Goal: Task Accomplishment & Management: Manage account settings

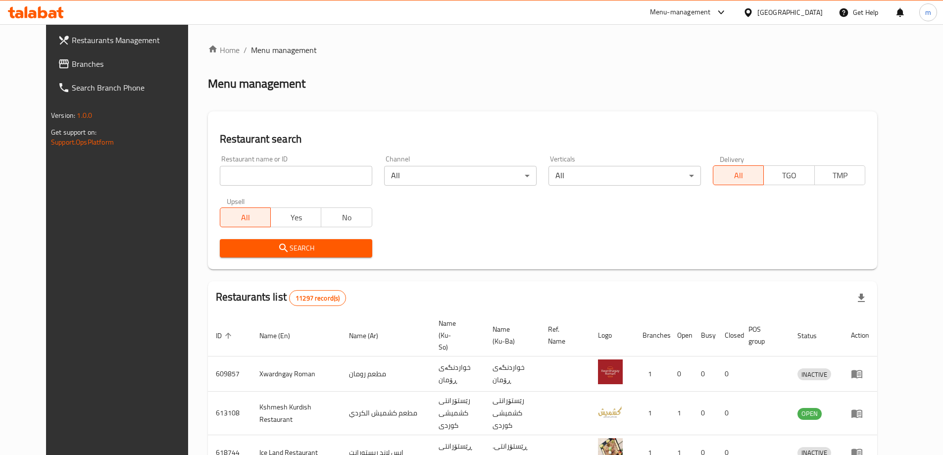
click at [72, 69] on span "Branches" at bounding box center [134, 64] width 124 height 12
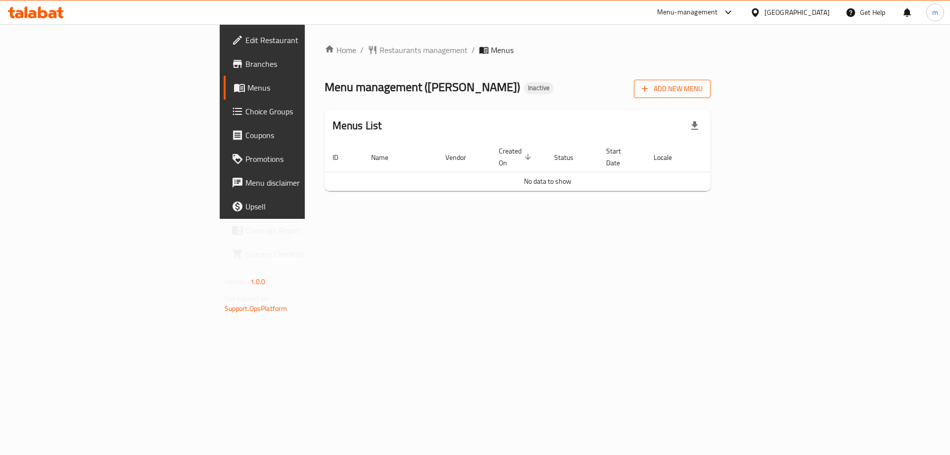
click at [703, 87] on span "Add New Menu" at bounding box center [672, 89] width 61 height 12
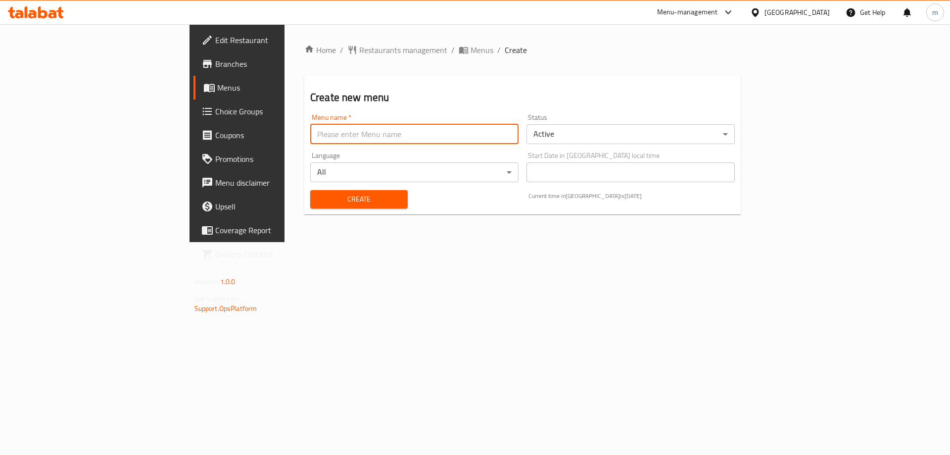
click at [347, 137] on input "text" at bounding box center [414, 134] width 208 height 20
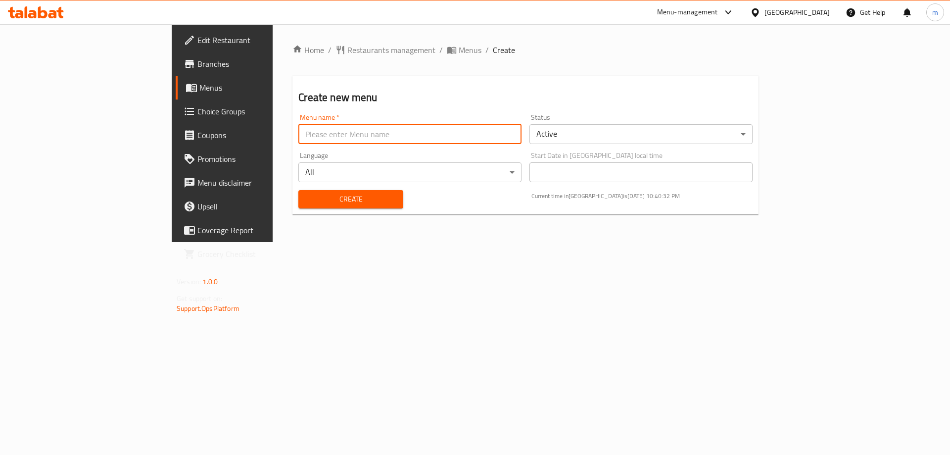
type input "maryam - raad"
drag, startPoint x: 264, startPoint y: 132, endPoint x: 158, endPoint y: 132, distance: 105.9
click at [172, 132] on div "Edit Restaurant Branches Menus Choice Groups Coupons Promotions Menu disclaimer…" at bounding box center [475, 133] width 607 height 218
click at [298, 125] on input "maryam - raad" at bounding box center [409, 134] width 223 height 20
drag, startPoint x: 237, startPoint y: 131, endPoint x: 146, endPoint y: 130, distance: 90.6
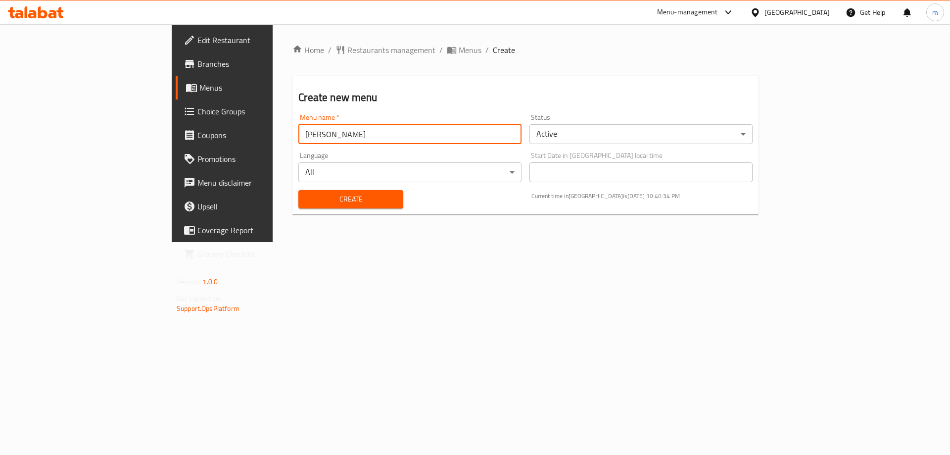
click at [172, 130] on div "Edit Restaurant Branches Menus Choice Groups Coupons Promotions Menu disclaimer…" at bounding box center [475, 133] width 607 height 218
click at [298, 131] on input "text" at bounding box center [409, 134] width 223 height 20
click at [298, 126] on input "MARYAM" at bounding box center [409, 134] width 223 height 20
type input "MARYAM - AMAR"
click at [306, 193] on span "Create" at bounding box center [350, 199] width 89 height 12
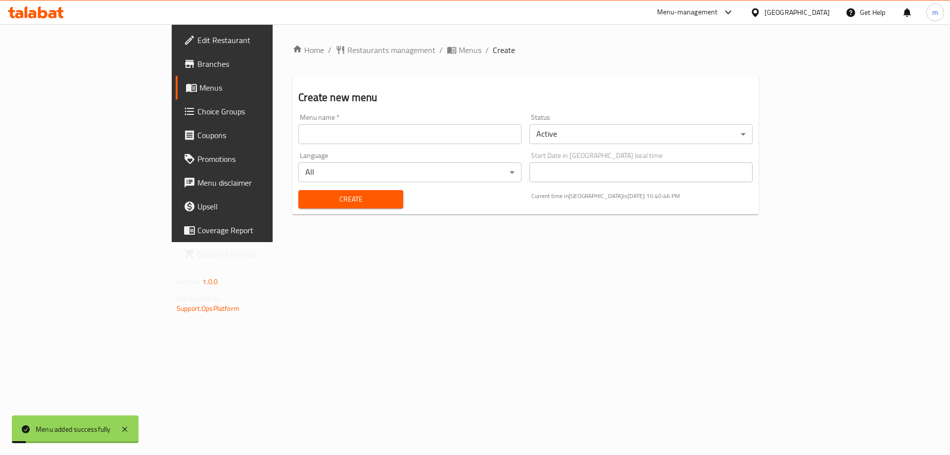
click at [349, 41] on div "Home / Restaurants management / Menus / Create Create new menu Menu name   * Me…" at bounding box center [526, 133] width 506 height 218
click at [459, 52] on span "Menus" at bounding box center [470, 50] width 23 height 12
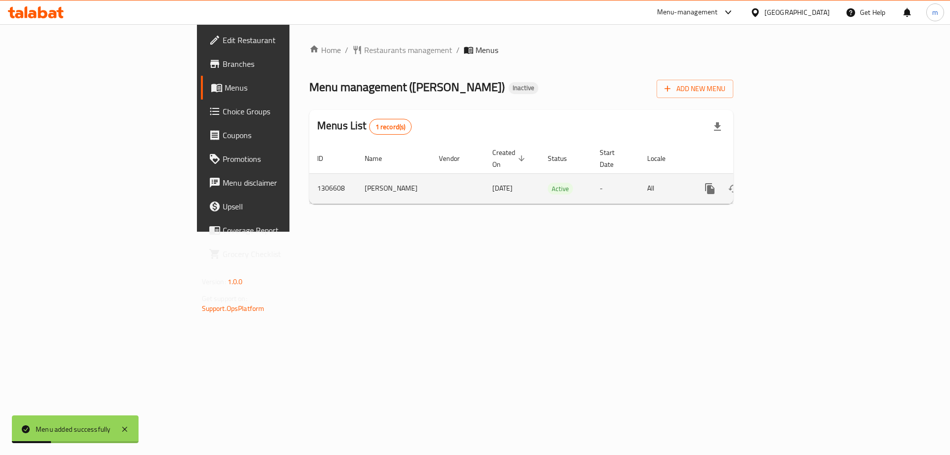
click at [787, 183] on icon "enhanced table" at bounding box center [781, 189] width 12 height 12
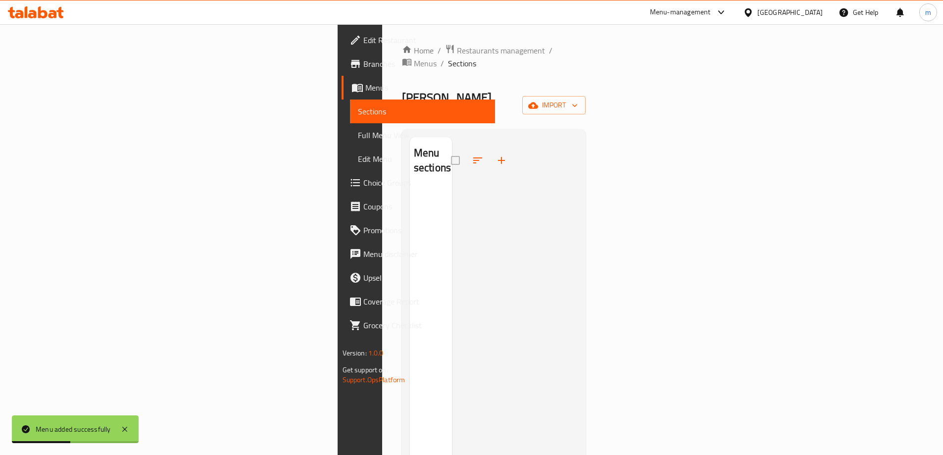
click at [586, 75] on div "Home / Restaurants management / Menus / Sections Nechir Diet Inactive import Me…" at bounding box center [494, 322] width 184 height 556
click at [585, 96] on button "import" at bounding box center [553, 105] width 63 height 18
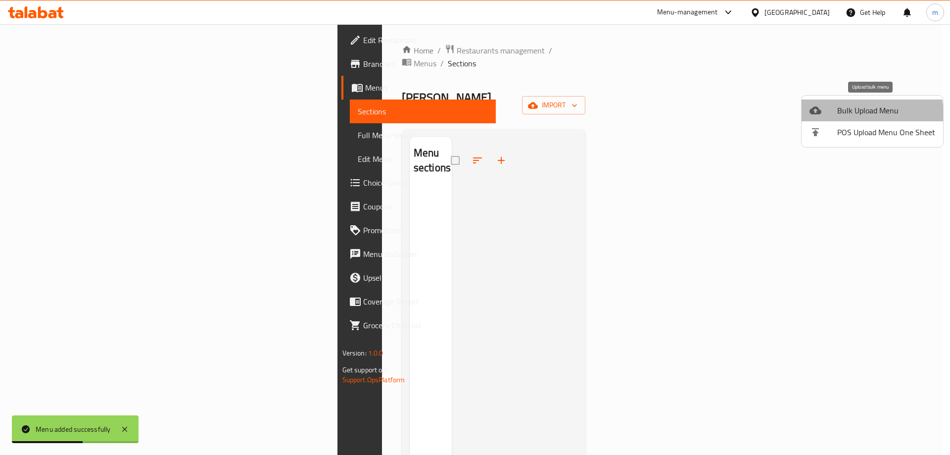
click at [844, 115] on span "Bulk Upload Menu" at bounding box center [886, 110] width 98 height 12
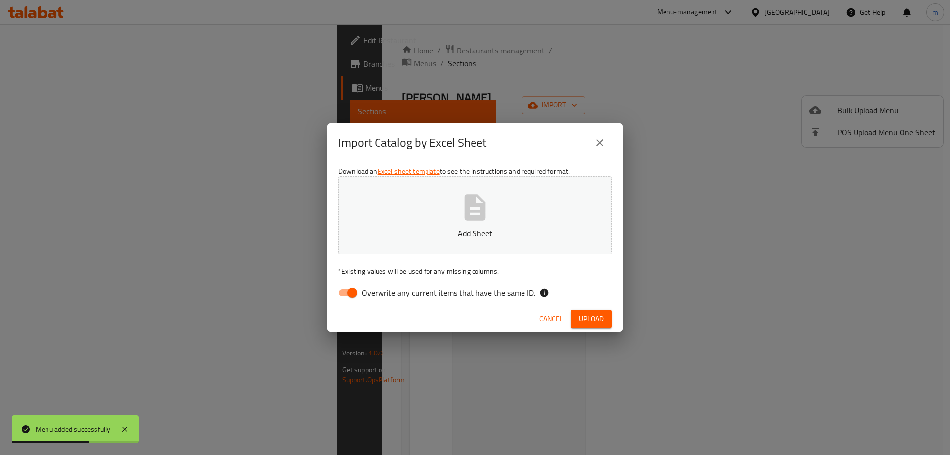
click at [432, 216] on button "Add Sheet" at bounding box center [474, 215] width 273 height 78
click at [348, 297] on input "Overwrite any current items that have the same ID." at bounding box center [352, 292] width 56 height 19
checkbox input "false"
click at [583, 317] on span "Upload" at bounding box center [591, 319] width 25 height 12
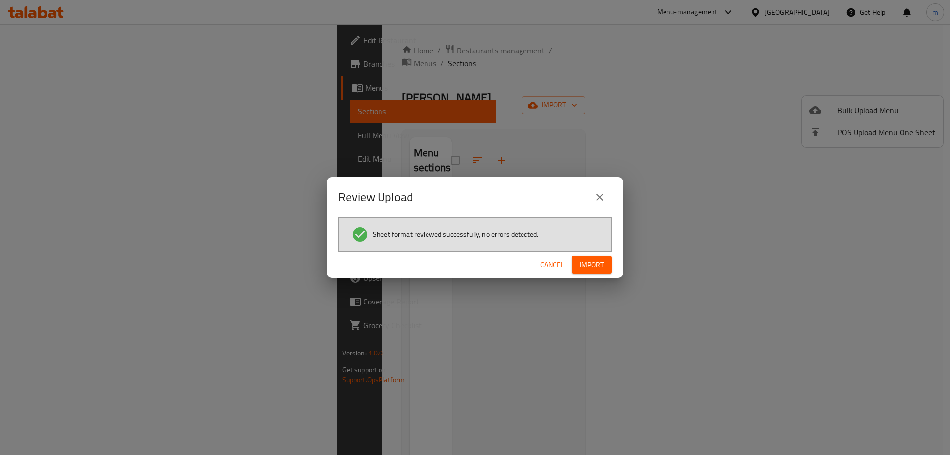
click at [594, 269] on span "Import" at bounding box center [592, 265] width 24 height 12
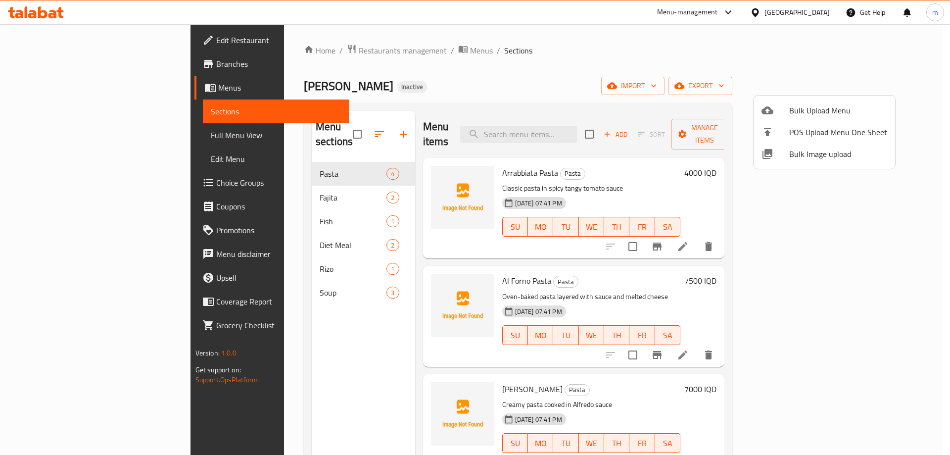
click at [556, 78] on div at bounding box center [475, 227] width 950 height 455
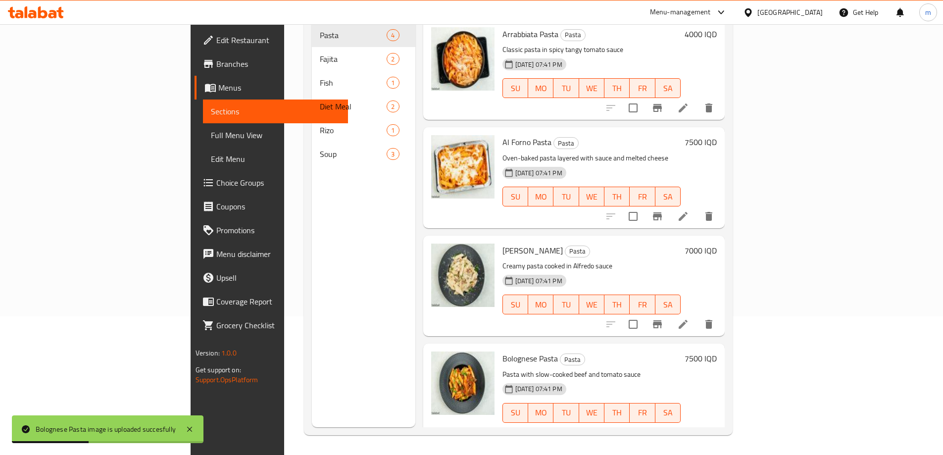
click at [752, 101] on div "Home / Restaurants management / Menus / Sections Nechir Diet Inactive import ex…" at bounding box center [518, 170] width 468 height 569
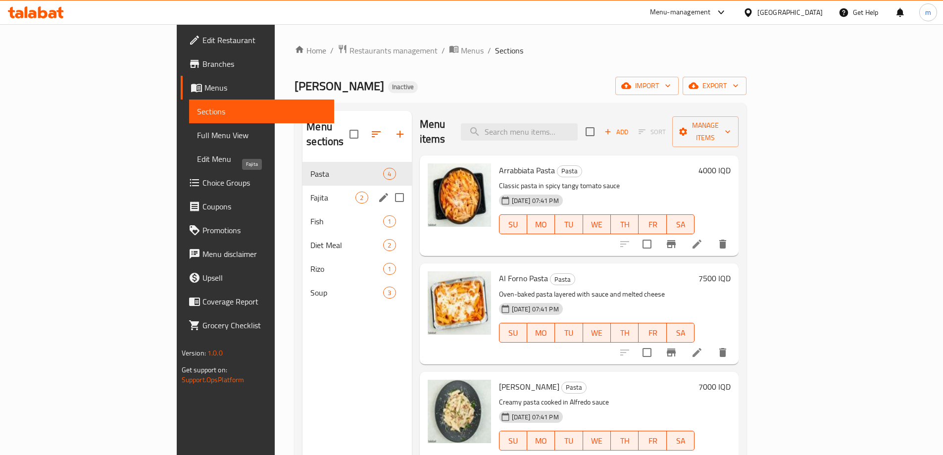
click at [310, 191] on span "Fajita" at bounding box center [332, 197] width 45 height 12
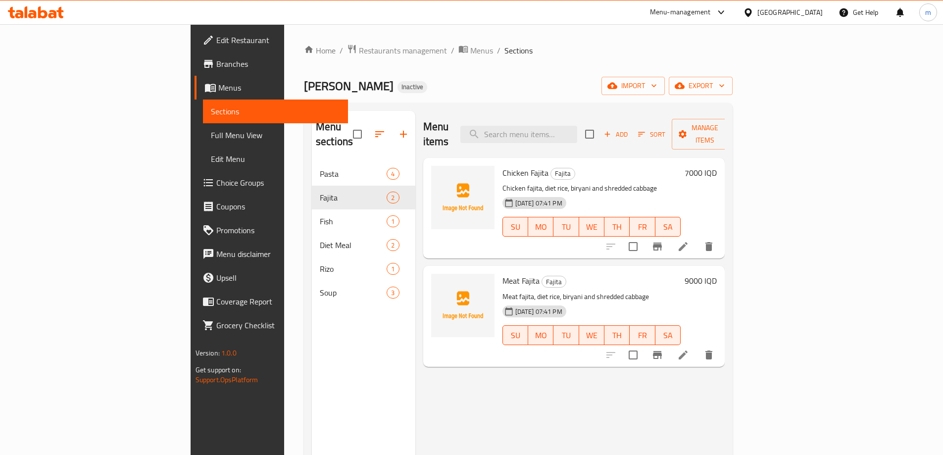
click at [442, 389] on div "Menu items Add Sort Manage items Chicken Fajita Fajita Chicken fajita, diet ric…" at bounding box center [570, 338] width 310 height 455
drag, startPoint x: 498, startPoint y: 16, endPoint x: 479, endPoint y: 8, distance: 20.4
click at [498, 16] on div "Menu-management Iraq Get Help m" at bounding box center [471, 12] width 943 height 24
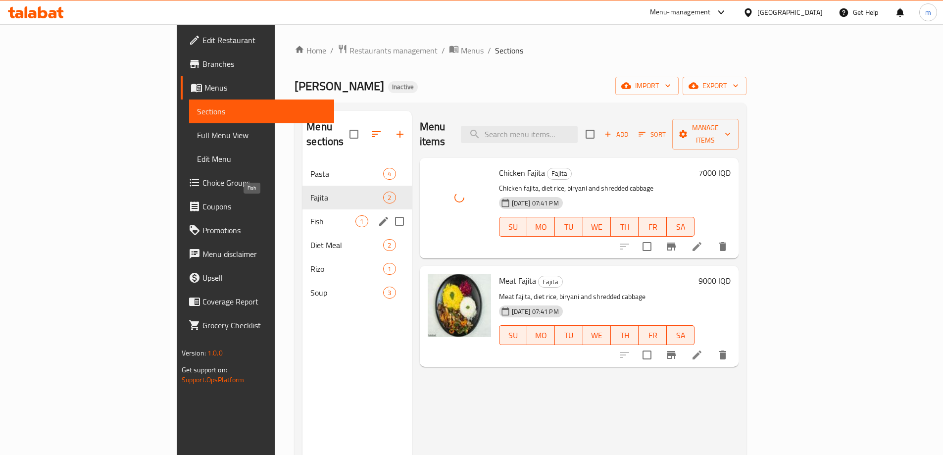
click at [310, 215] on span "Fish" at bounding box center [332, 221] width 45 height 12
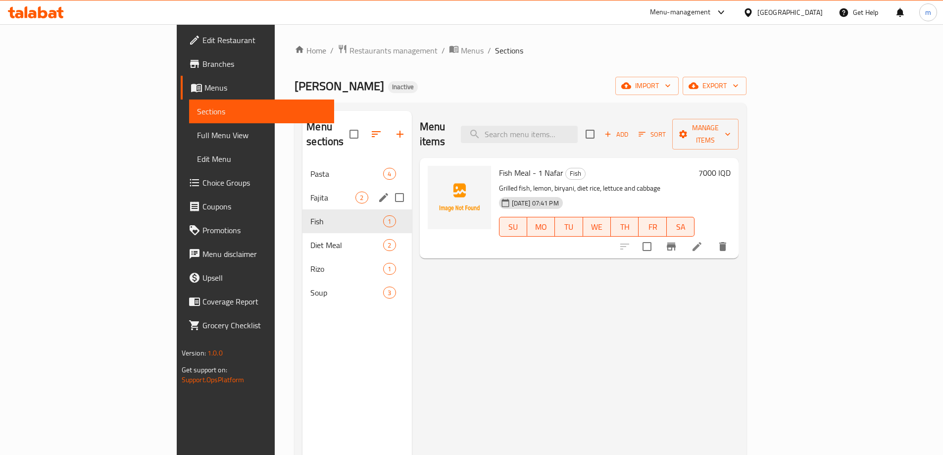
click at [302, 191] on div "Fajita 2" at bounding box center [356, 198] width 109 height 24
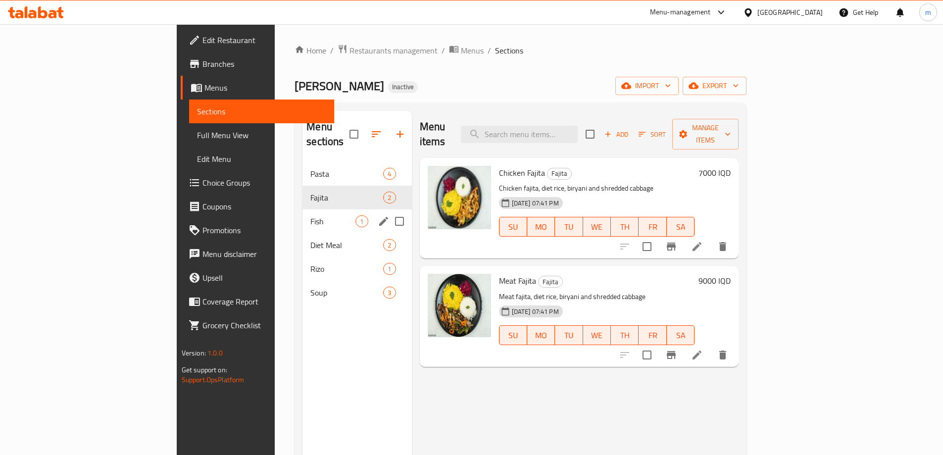
drag, startPoint x: 225, startPoint y: 207, endPoint x: 235, endPoint y: 211, distance: 10.5
click at [310, 215] on span "Fish" at bounding box center [332, 221] width 45 height 12
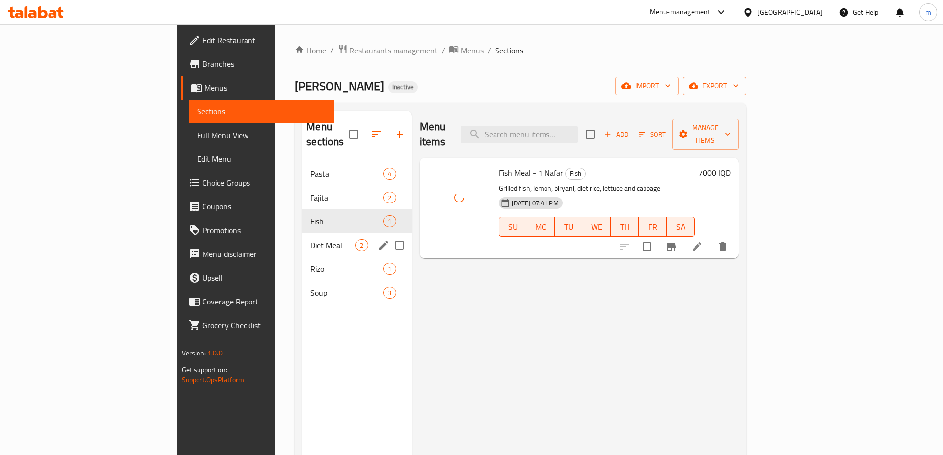
click at [302, 239] on div "Diet Meal 2" at bounding box center [356, 245] width 109 height 24
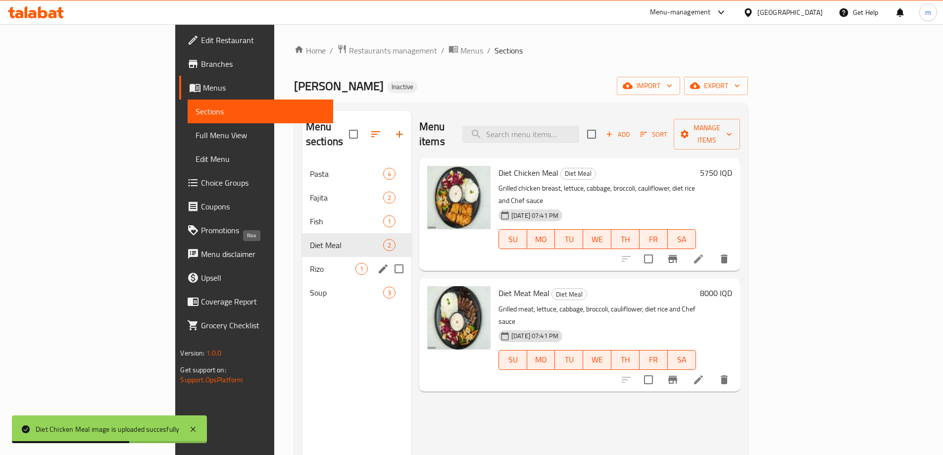
click at [310, 263] on span "Rizo" at bounding box center [333, 269] width 46 height 12
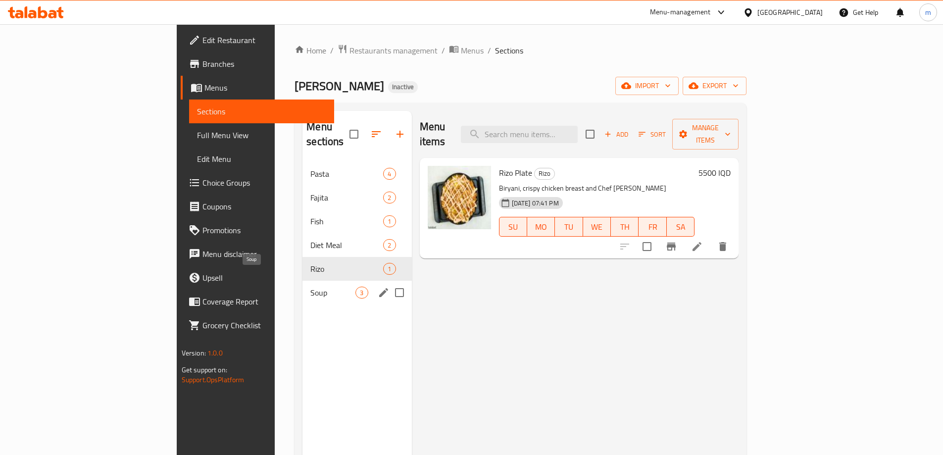
click at [310, 286] on span "Soup" at bounding box center [332, 292] width 45 height 12
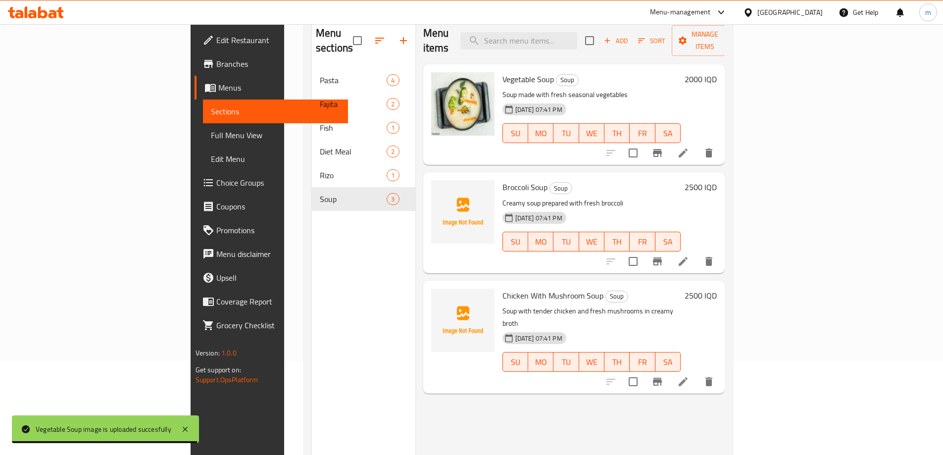
scroll to position [115, 0]
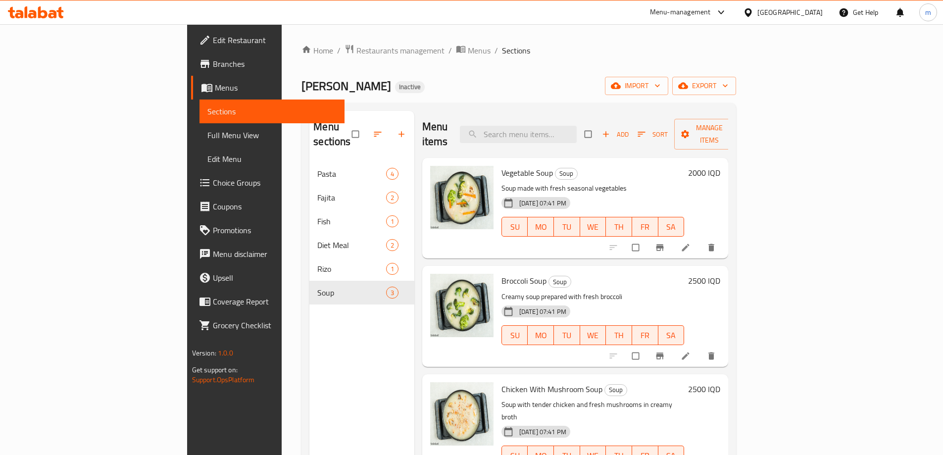
click at [199, 143] on link "Full Menu View" at bounding box center [271, 135] width 145 height 24
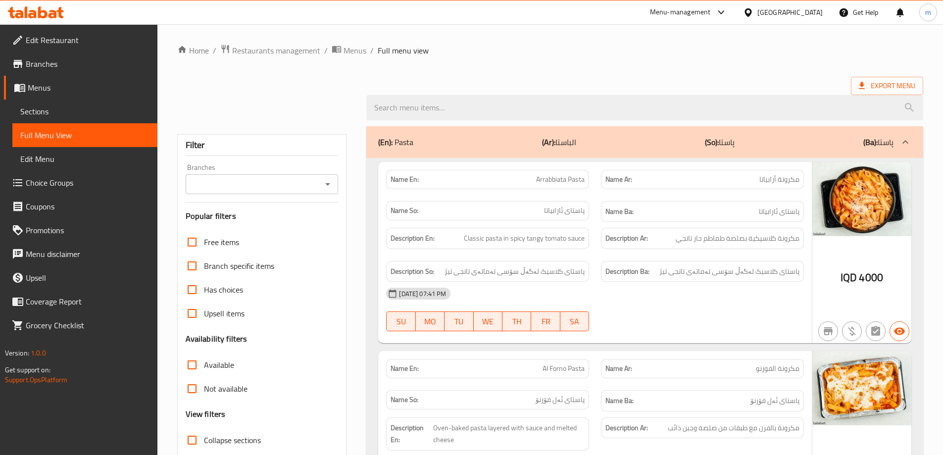
click at [46, 63] on span "Branches" at bounding box center [88, 64] width 124 height 12
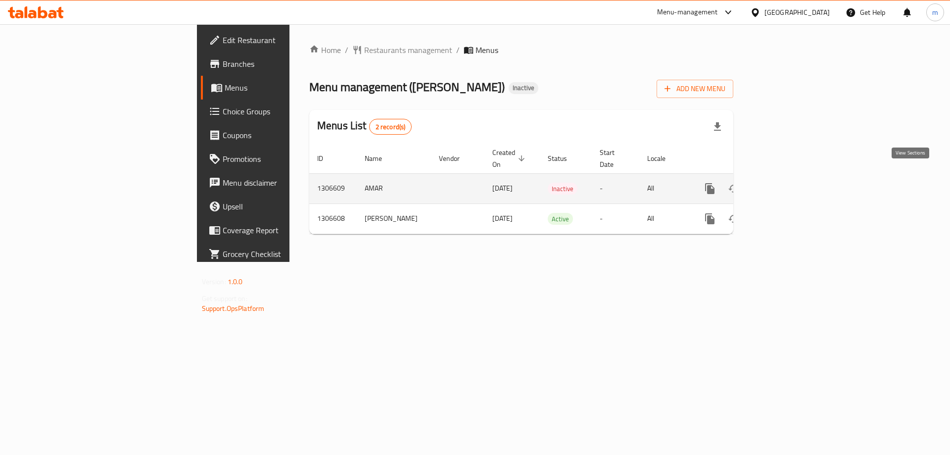
click at [787, 183] on icon "enhanced table" at bounding box center [781, 189] width 12 height 12
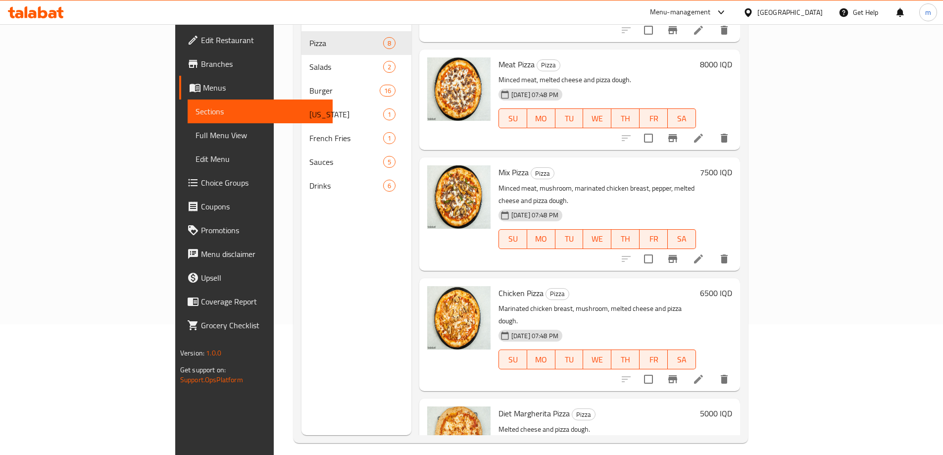
scroll to position [139, 0]
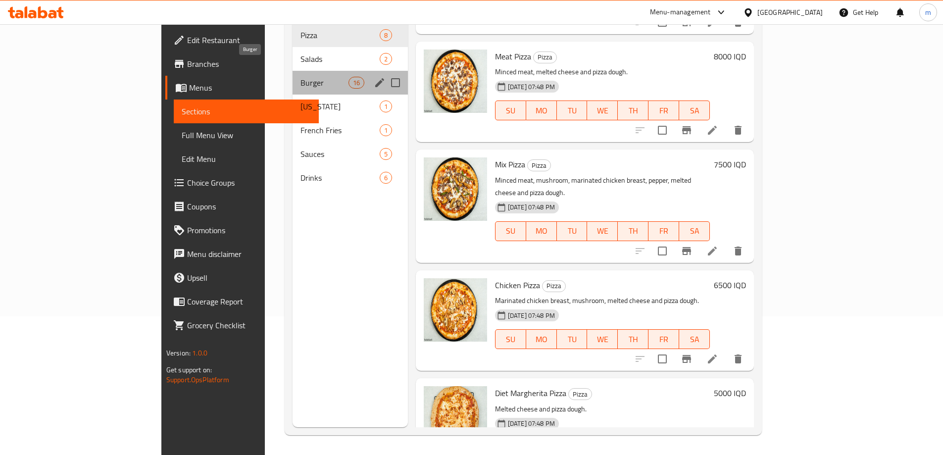
click at [300, 77] on span "Burger" at bounding box center [324, 83] width 48 height 12
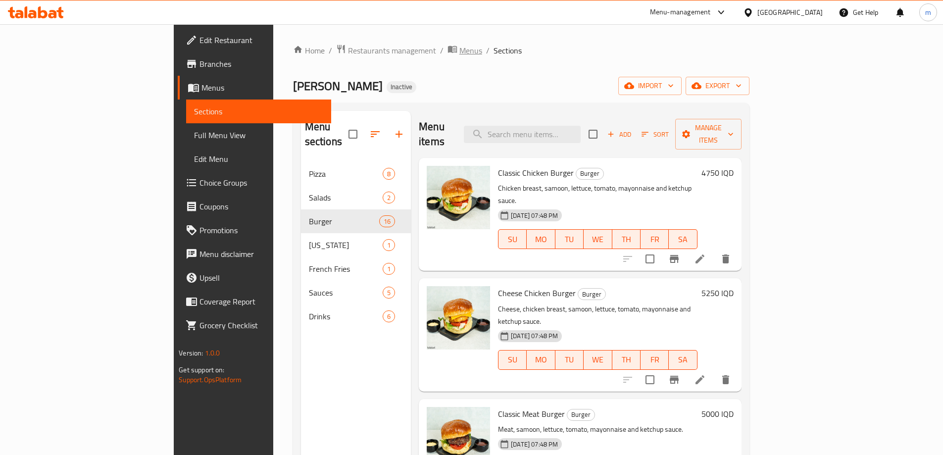
click at [459, 52] on span "Menus" at bounding box center [470, 51] width 23 height 12
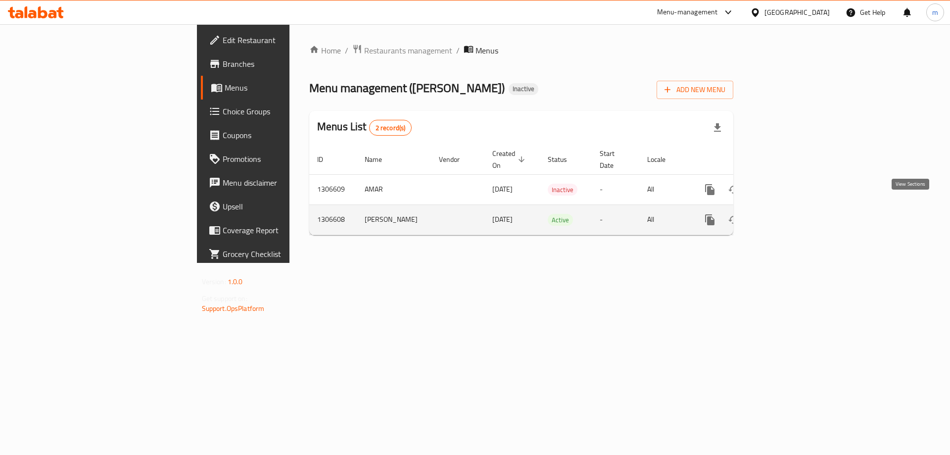
click at [787, 214] on icon "enhanced table" at bounding box center [781, 220] width 12 height 12
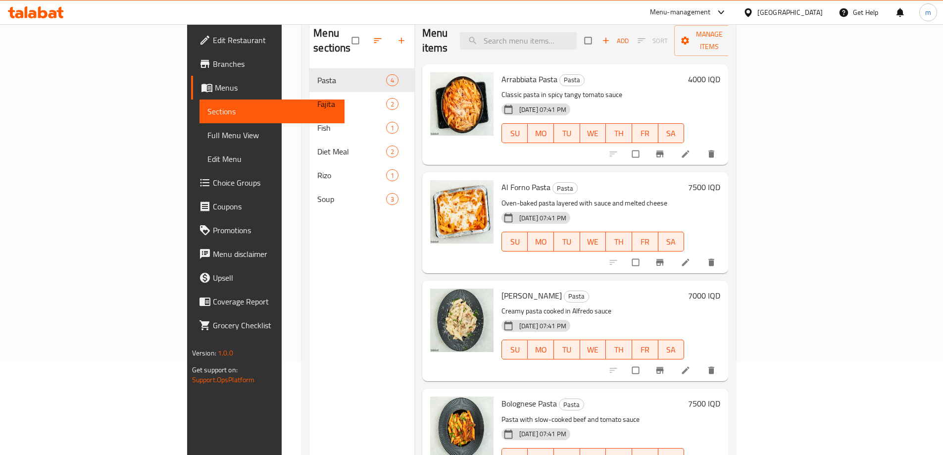
scroll to position [115, 0]
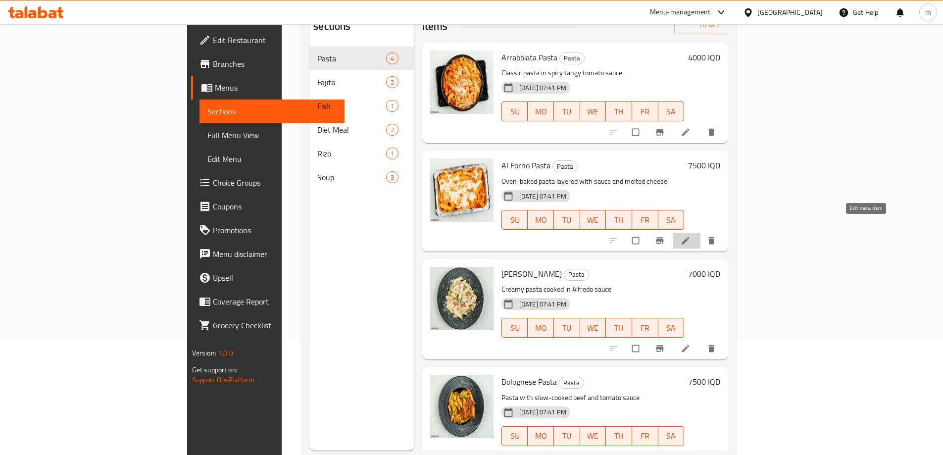
click at [692, 236] on link at bounding box center [686, 241] width 12 height 10
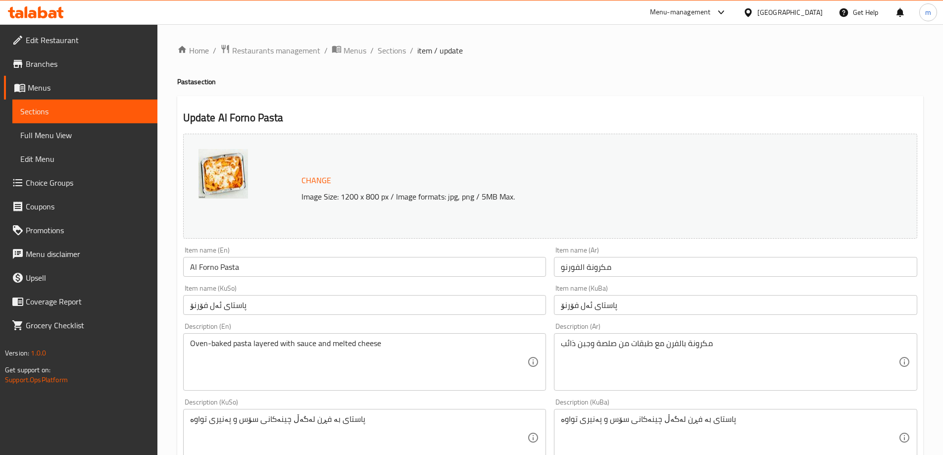
click at [705, 350] on textarea "مكرونة بالفرن مع طبقات من صلصة وجبن ذائب" at bounding box center [729, 361] width 337 height 47
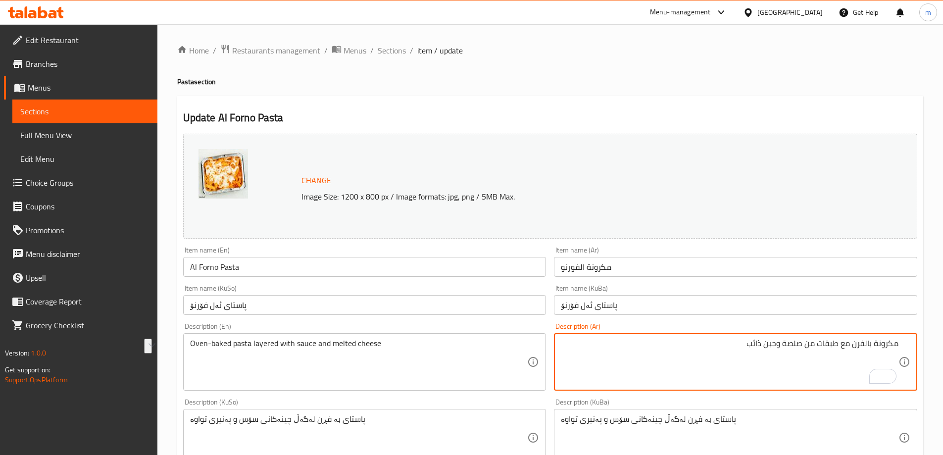
drag, startPoint x: 778, startPoint y: 341, endPoint x: 950, endPoint y: 340, distance: 171.7
click at [943, 340] on html "​ Menu-management Iraq Get Help m Edit Restaurant Branches Menus Sections Full …" at bounding box center [471, 227] width 943 height 455
paste textarea "طبقات مكرونة بالفرن مع"
type textarea "طبقات مكرونة بالفرن مع صلصة وجبن ذائب"
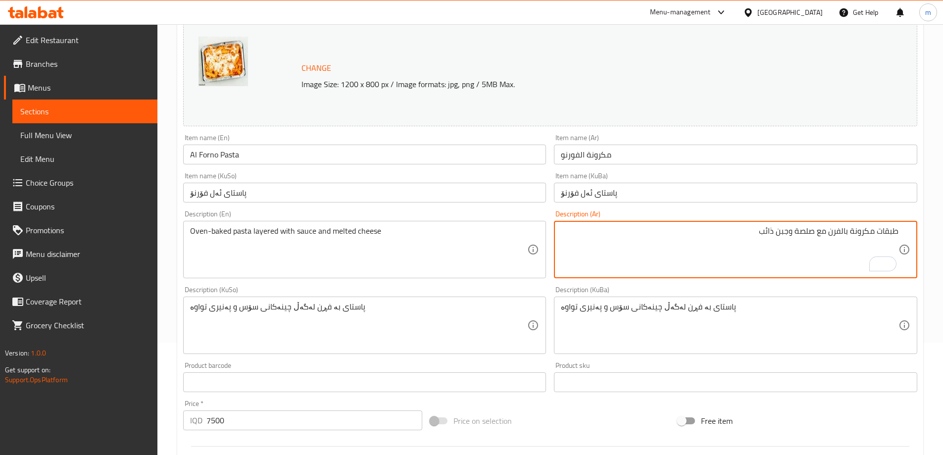
scroll to position [115, 0]
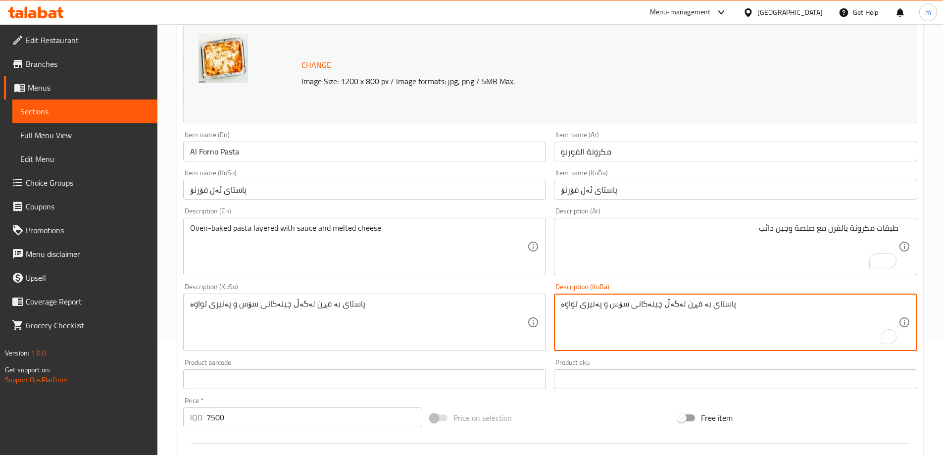
drag, startPoint x: 728, startPoint y: 300, endPoint x: 538, endPoint y: 310, distance: 190.3
click at [539, 310] on div "Change Image Size: 1200 x 800 px / Image formats: jpg, png / 5MB Max. Item name…" at bounding box center [550, 291] width 742 height 555
paste textarea "تەبەقاتی پاستا بە فڕن لەگەڵ"
type textarea "تەبەقاتی پاستا بە فڕن لەگەڵ سۆس و پەنیری تواوە"
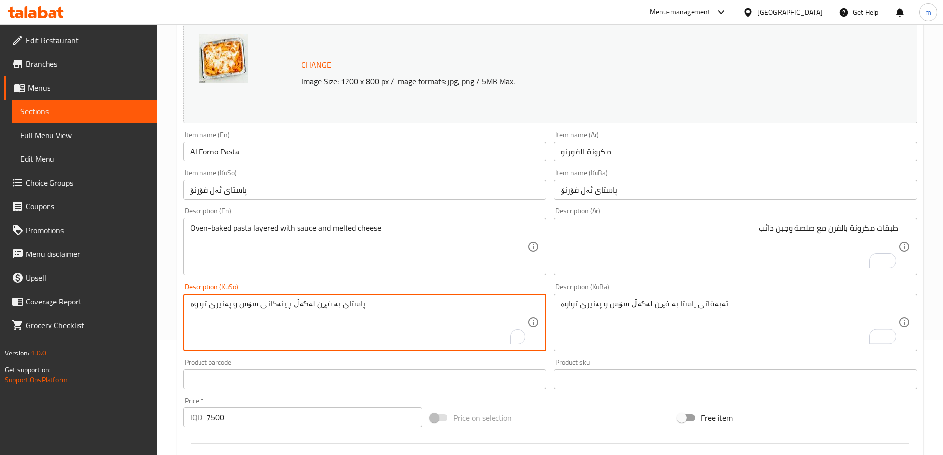
drag, startPoint x: 427, startPoint y: 307, endPoint x: 89, endPoint y: 308, distance: 338.0
click at [89, 308] on div "Edit Restaurant Branches Menus Sections Full Menu View Edit Menu Choice Groups …" at bounding box center [471, 310] width 943 height 803
paste textarea "تەبەقاتی پاستا بە فڕن لەگەڵ"
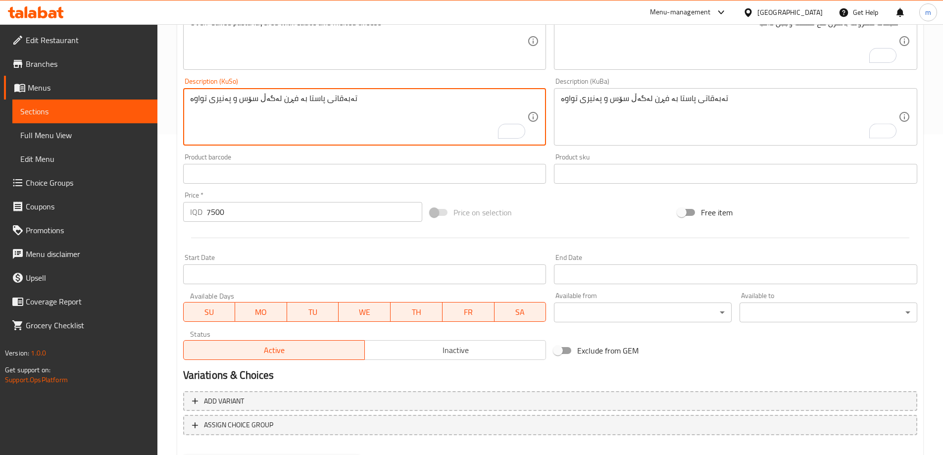
scroll to position [373, 0]
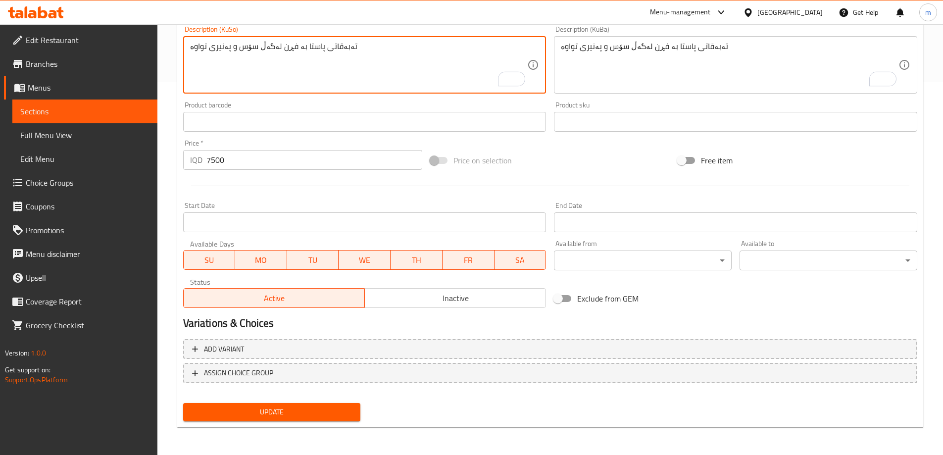
type textarea "تەبەقاتی پاستا بە فڕن لەگەڵ سۆس و پەنیری تواوە"
click at [251, 415] on span "Update" at bounding box center [272, 412] width 162 height 12
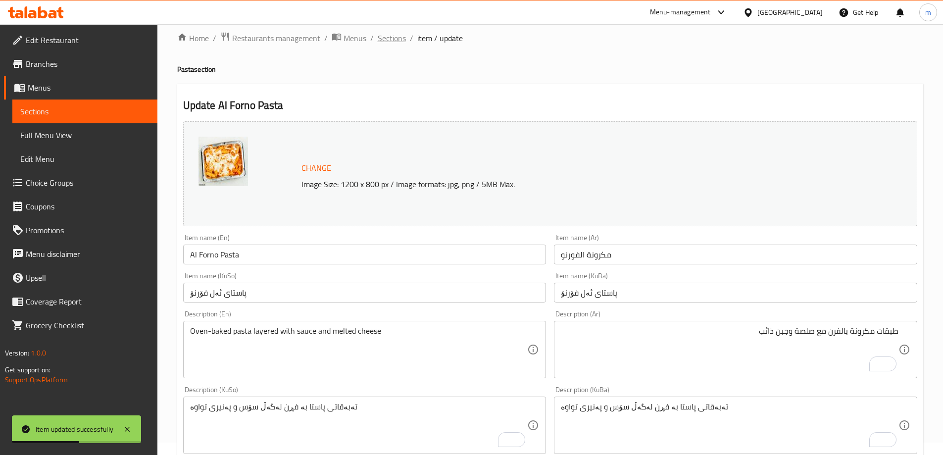
scroll to position [0, 0]
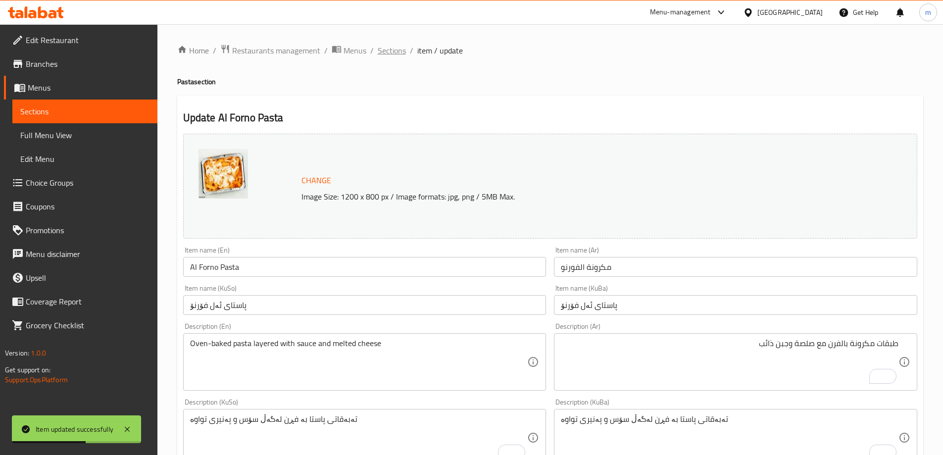
click at [393, 51] on span "Sections" at bounding box center [392, 51] width 28 height 12
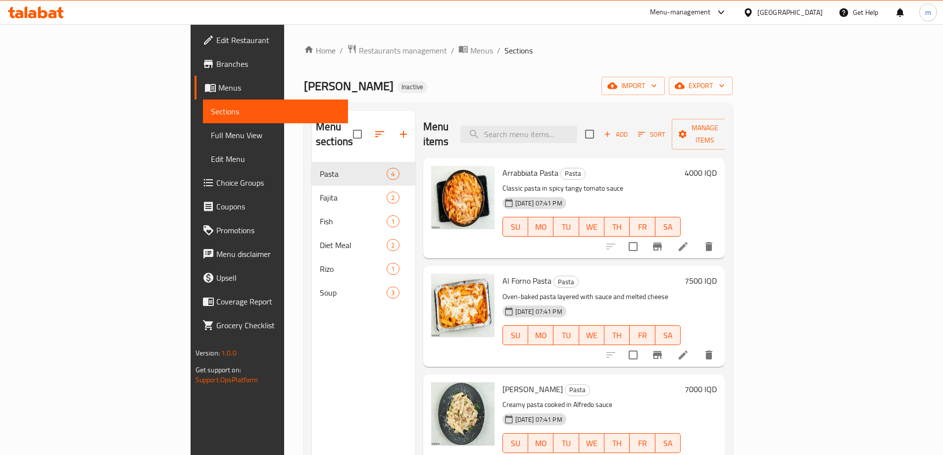
click at [697, 238] on li at bounding box center [683, 247] width 28 height 18
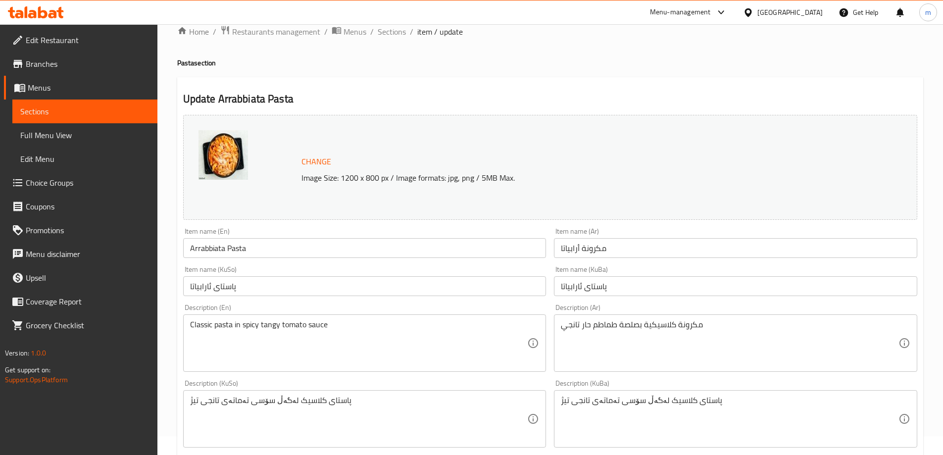
scroll to position [24, 0]
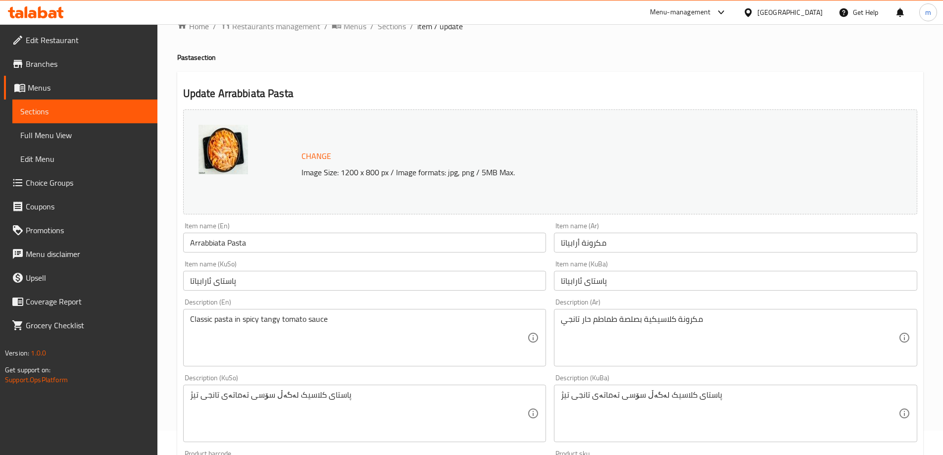
click at [654, 395] on textarea "پاستای کلاسیک لەگەڵ سۆسی تەماتەی تانجی تیژ" at bounding box center [729, 413] width 337 height 47
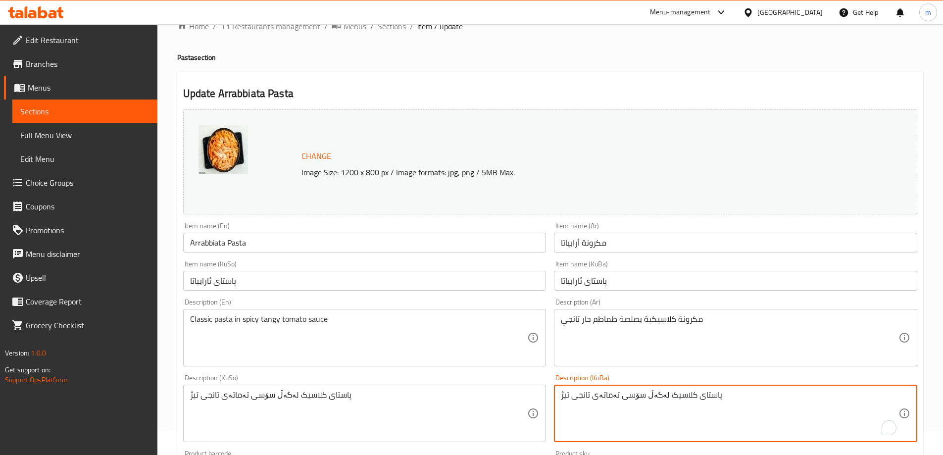
click at [655, 396] on textarea "پاستای کلاسیک لەگەڵ سۆسی تەماتەی تانجی تیژ" at bounding box center [729, 413] width 337 height 47
click at [654, 400] on textarea "پاستای کلاسیک لە ناو سۆسی تەماتەی تانجی تیژ" at bounding box center [729, 413] width 337 height 47
click at [654, 399] on textarea "پاستای کلاسیک لە ناو سۆسی تەماتەی تانجی تیژ" at bounding box center [729, 413] width 337 height 47
click at [654, 398] on textarea "پاستای کلاسیک لە ناو سۆسی تەماتەی تانجی تیژ" at bounding box center [729, 413] width 337 height 47
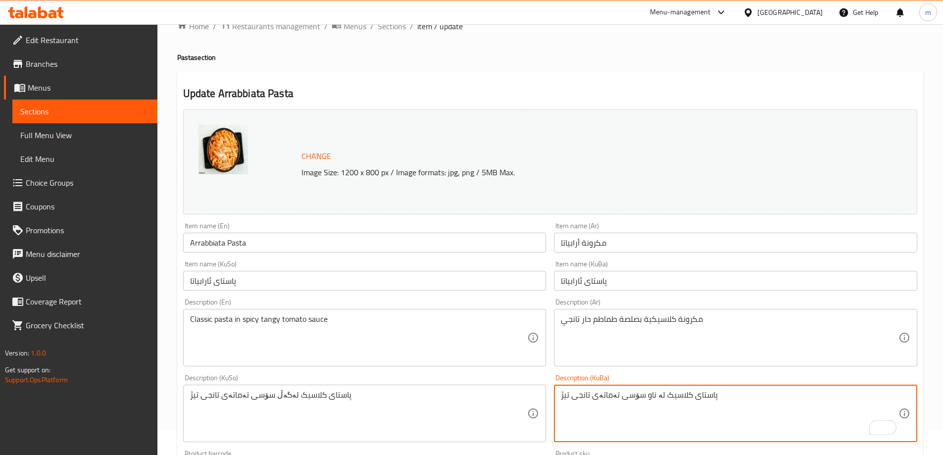
type textarea "پاستای کلاسیک لە ناو سۆسی تەماتەی تانجی تیژ"
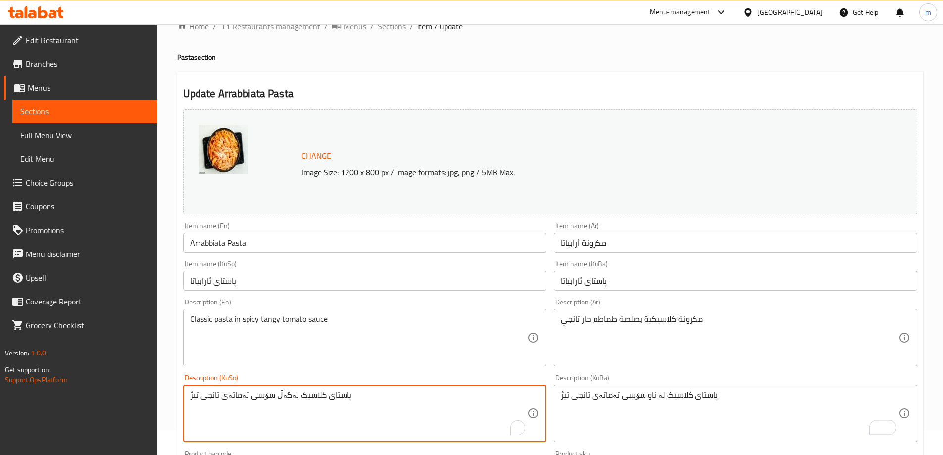
click at [403, 401] on textarea "پاستای کلاسیک لەگەڵ سۆسی تەماتەی تانجی تیژ" at bounding box center [358, 413] width 337 height 47
paste textarea "تەبەقاتی پاستا بە فڕن لەگەڵ سۆس و پەنیری تواوە"
type textarea "تەبەقاتی پاستا بە فڕن لەگەڵ سۆس و پەنیری تواوە"
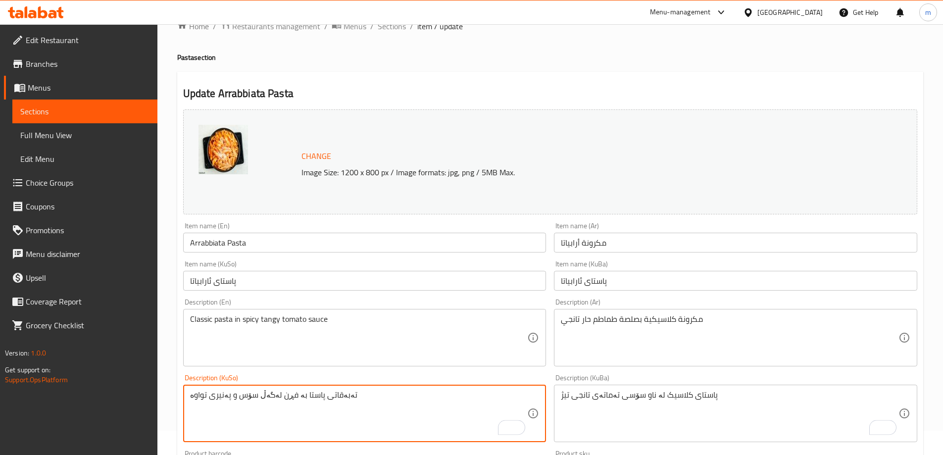
click at [648, 327] on textarea "مكرونة كلاسيكية بصلصة طماطم حار تانجي" at bounding box center [729, 337] width 337 height 47
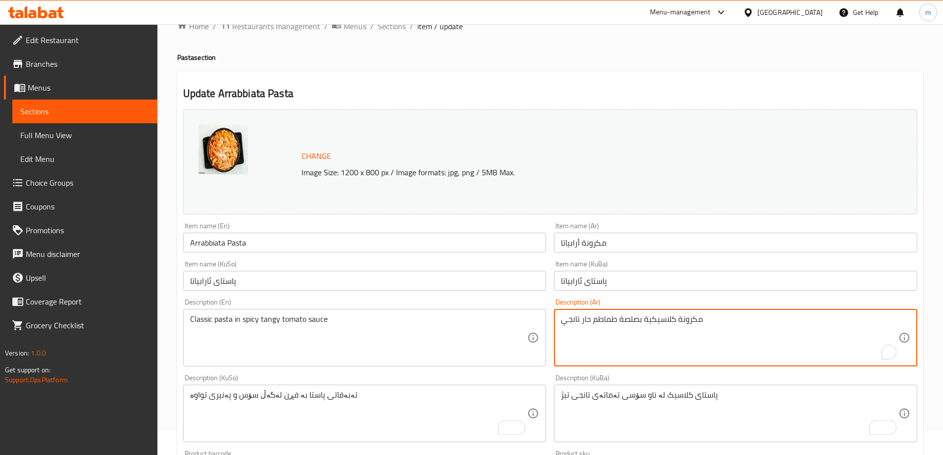
click at [641, 322] on textarea "مكرونة كلاسيكية بصلصة طماطم حار تانجي" at bounding box center [729, 337] width 337 height 47
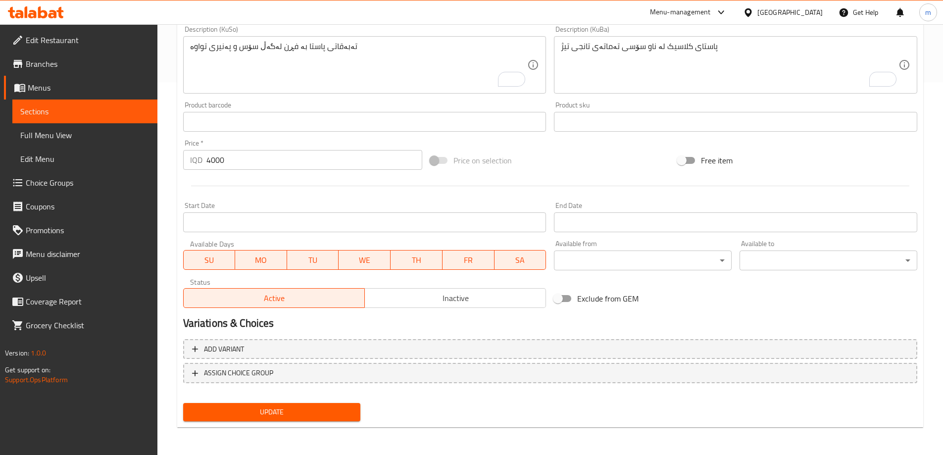
type textarea "مكرونة كلاسيكية في صلصة طماطم حار تانجي"
click at [336, 407] on span "Update" at bounding box center [272, 412] width 162 height 12
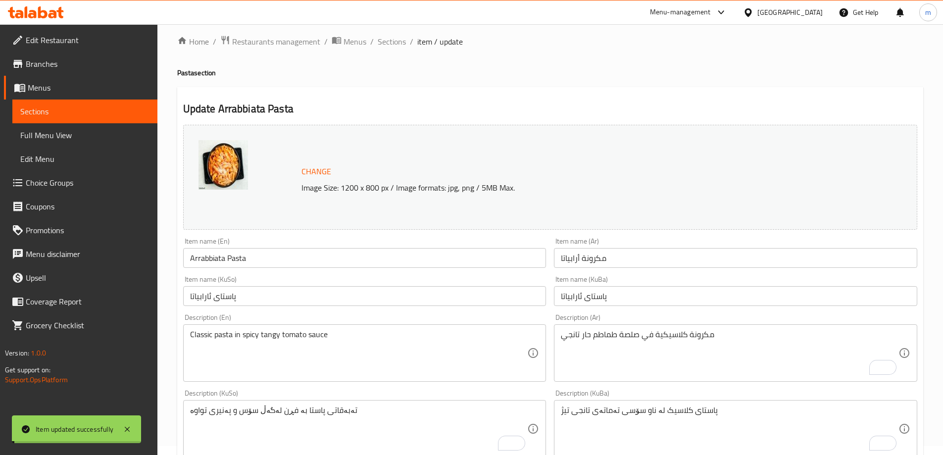
scroll to position [0, 0]
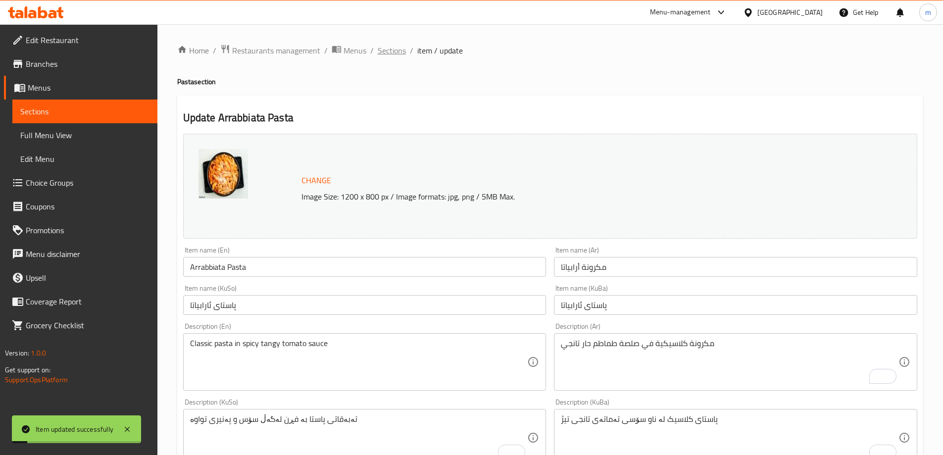
click at [386, 50] on span "Sections" at bounding box center [392, 51] width 28 height 12
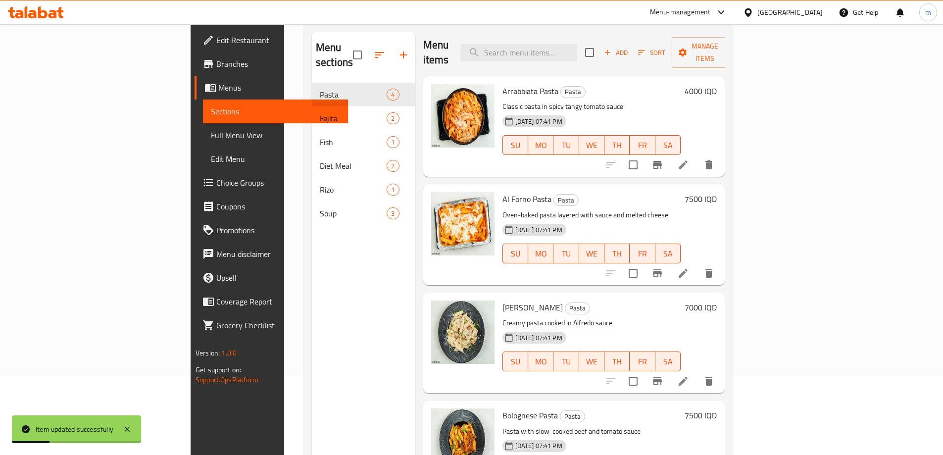
scroll to position [115, 0]
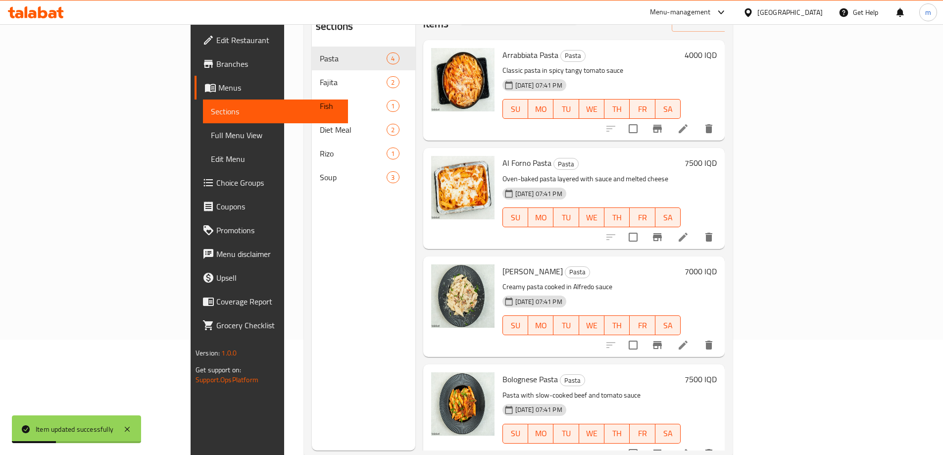
click at [697, 336] on li at bounding box center [683, 345] width 28 height 18
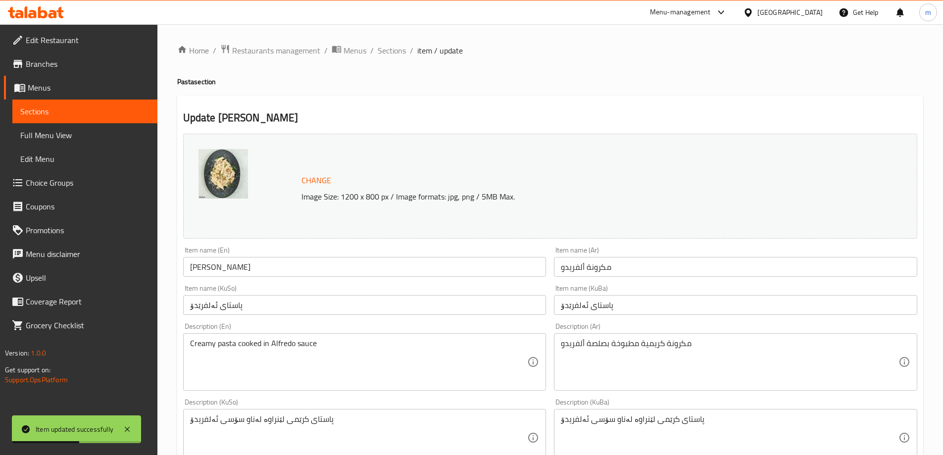
scroll to position [115, 0]
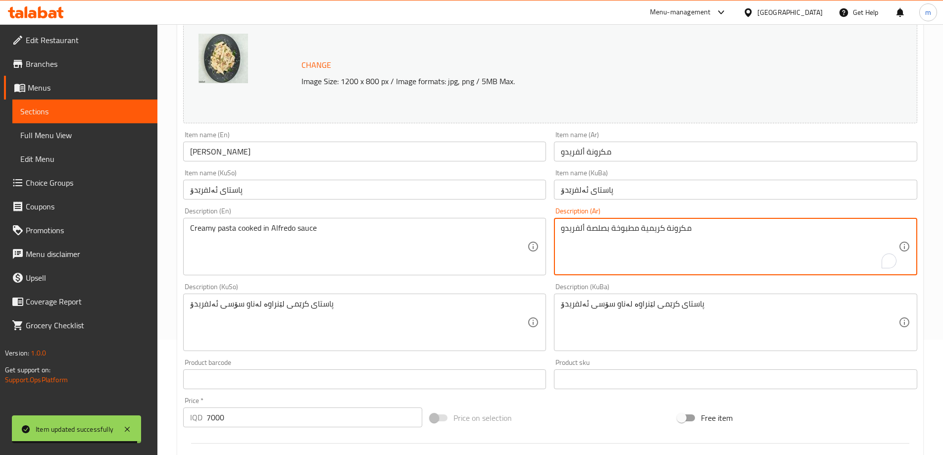
click at [605, 225] on textarea "مكرونة كريمية مطبوخة بصلصة ألفريدو" at bounding box center [729, 246] width 337 height 47
click at [618, 230] on textarea "مكرونة كريمية مطبوخة ففي صلصة ألفريدو" at bounding box center [729, 246] width 337 height 47
type textarea "مكرونة كريمية مطبوخة في صلصة ألفريدو"
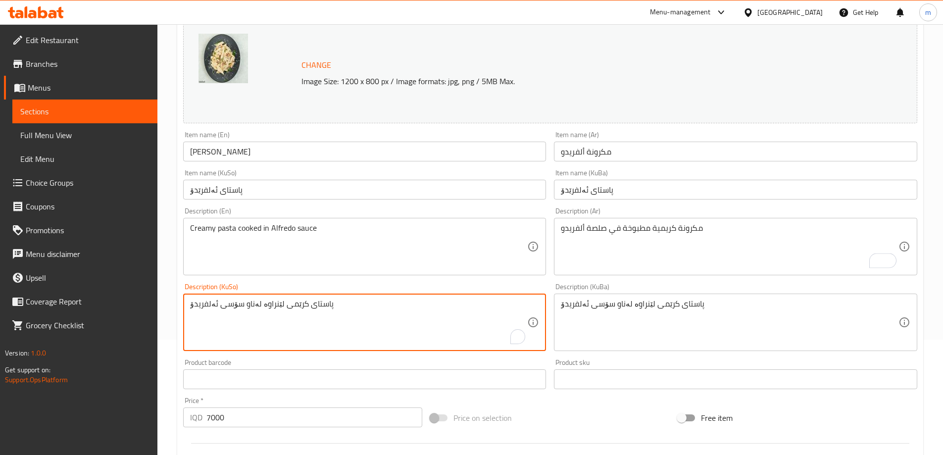
click at [483, 327] on textarea "پاستای کرێمی لێنراوە لەناو سۆسی ئەلفریدۆ" at bounding box center [358, 322] width 337 height 47
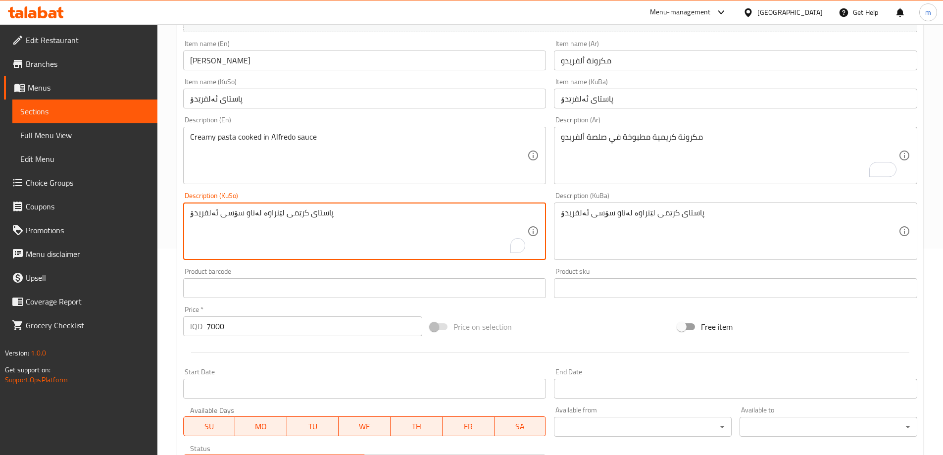
scroll to position [373, 0]
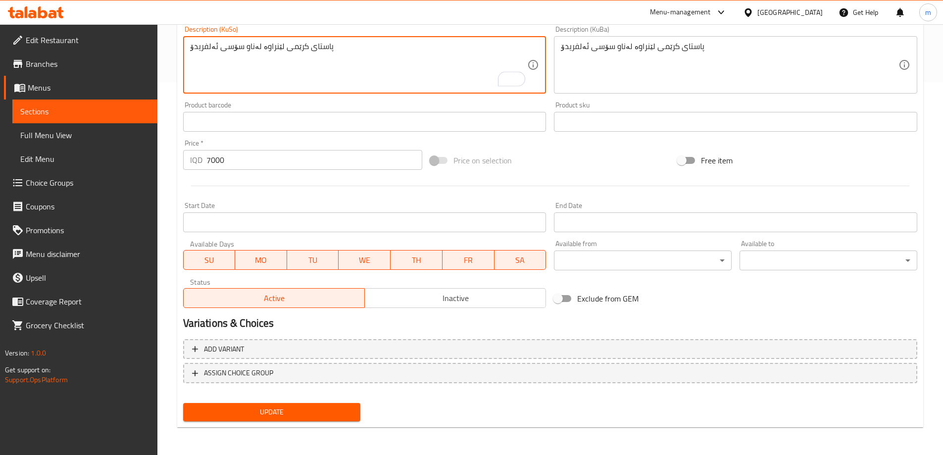
click at [226, 422] on div "Update" at bounding box center [272, 412] width 186 height 26
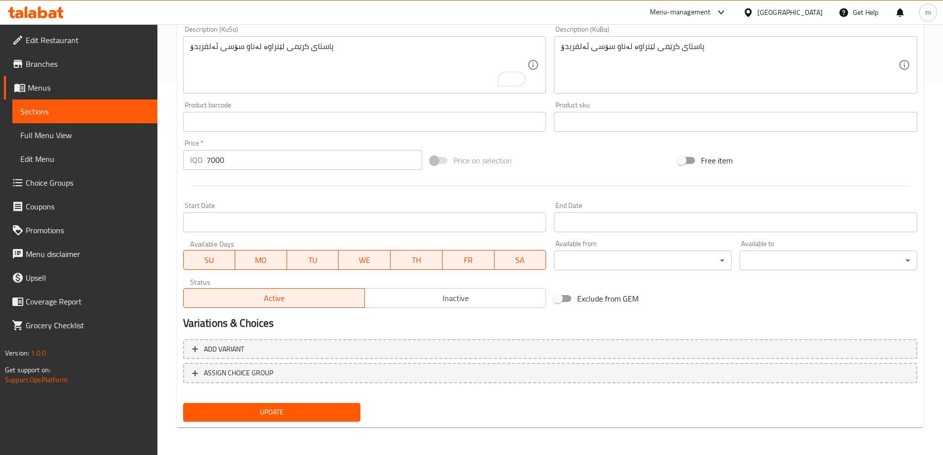
click at [227, 416] on span "Update" at bounding box center [272, 412] width 162 height 12
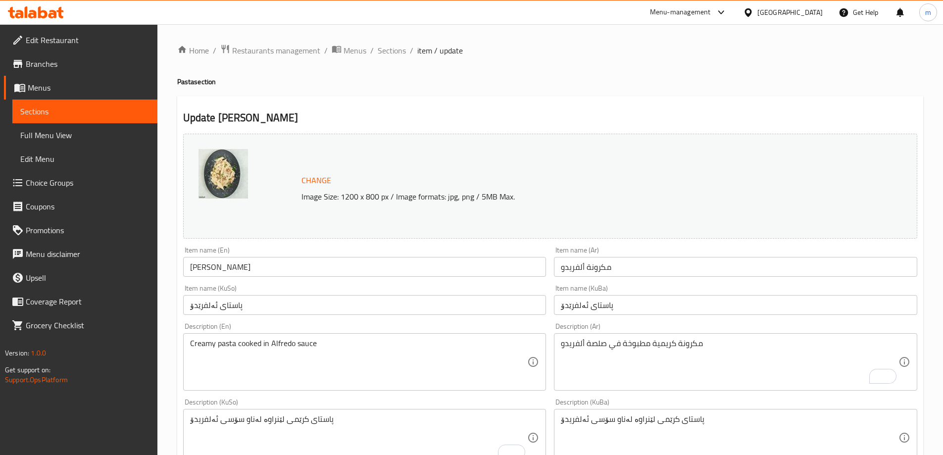
scroll to position [373, 0]
click at [61, 137] on span "Full Menu View" at bounding box center [84, 135] width 129 height 12
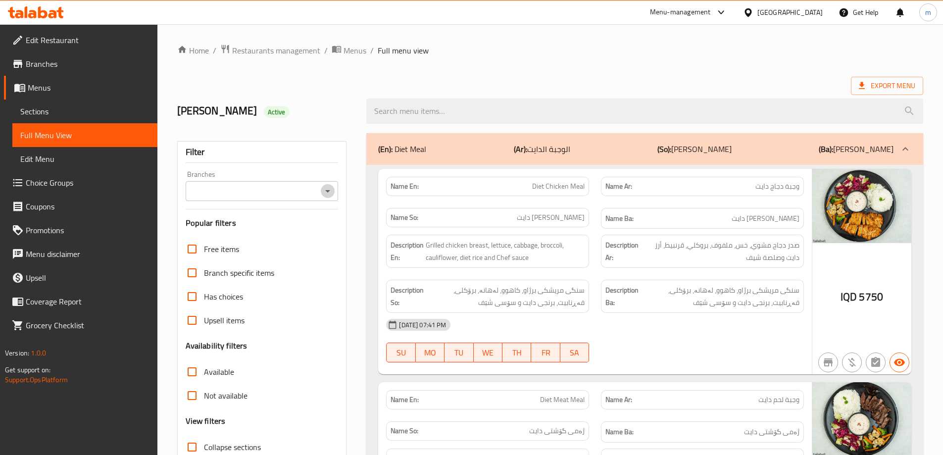
click at [331, 190] on icon "Open" at bounding box center [328, 191] width 12 height 12
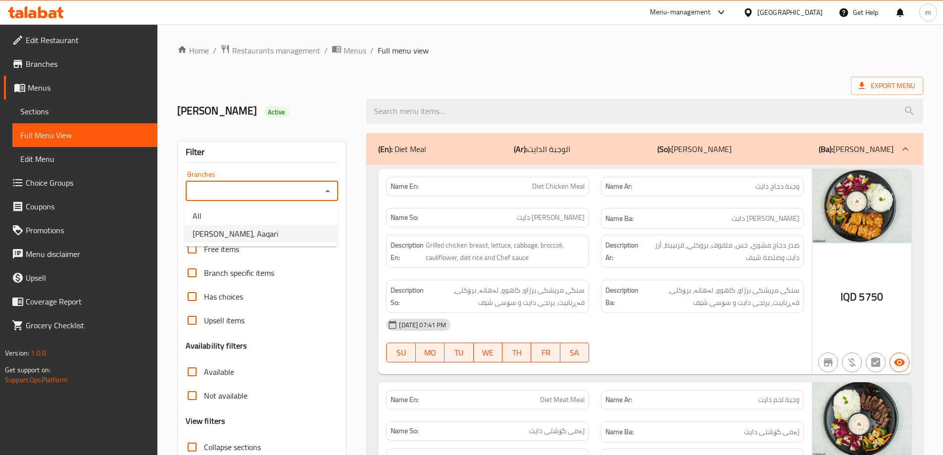
click at [233, 234] on span "Nechir Diet, Aaqari" at bounding box center [235, 234] width 86 height 12
type input "Nechir Diet, Aaqari"
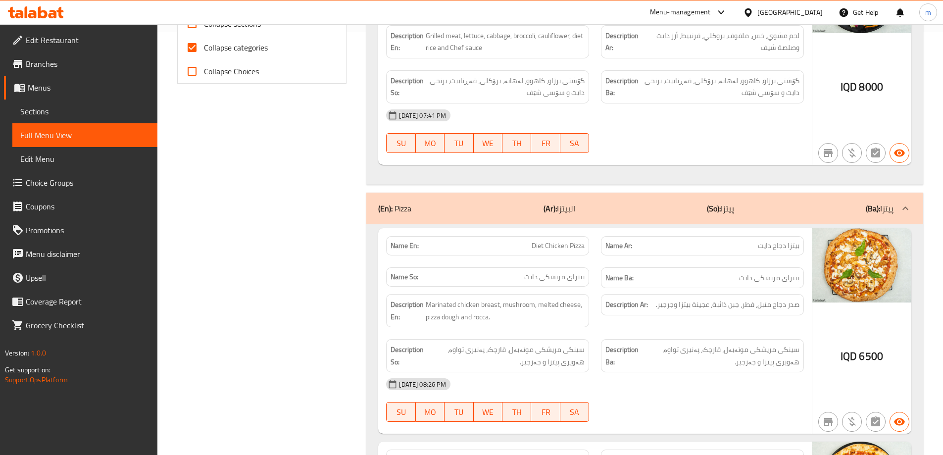
scroll to position [462, 0]
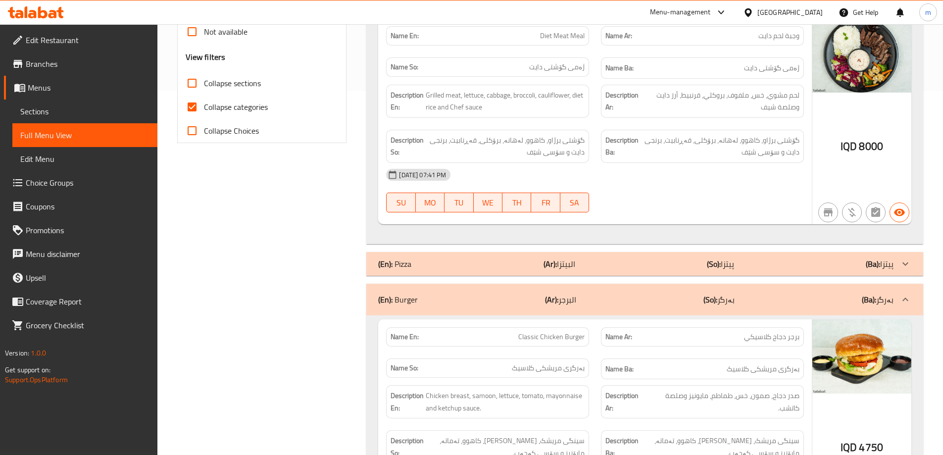
scroll to position [346, 0]
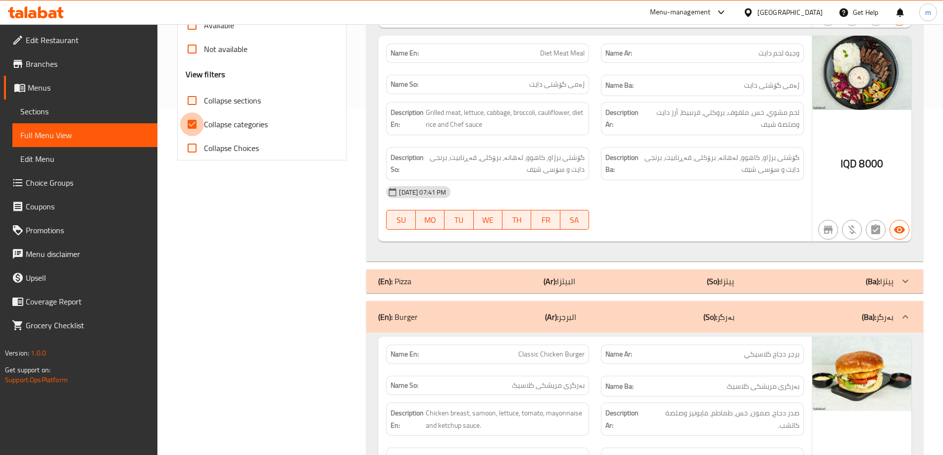
click at [192, 124] on input "Collapse categories" at bounding box center [192, 124] width 24 height 24
checkbox input "false"
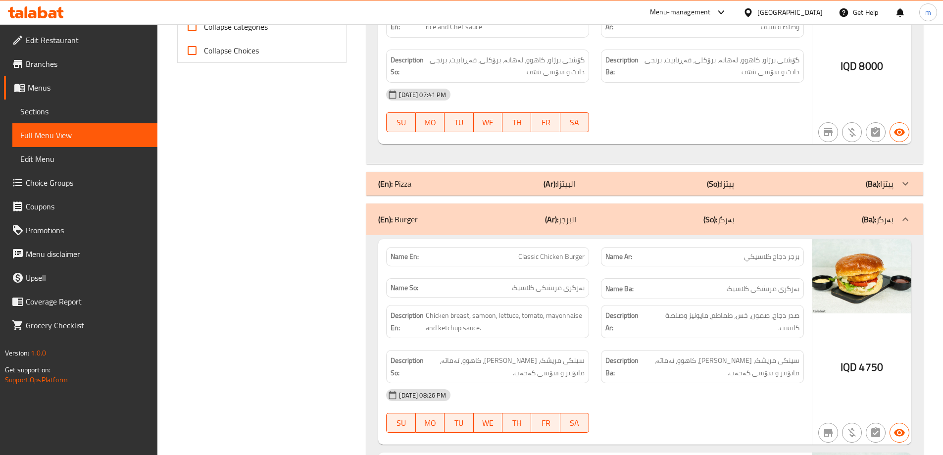
scroll to position [462, 0]
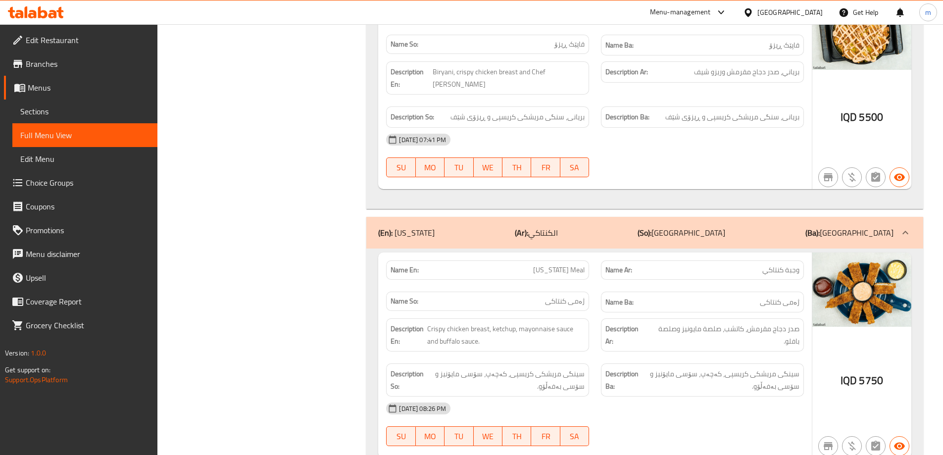
scroll to position [2309, 0]
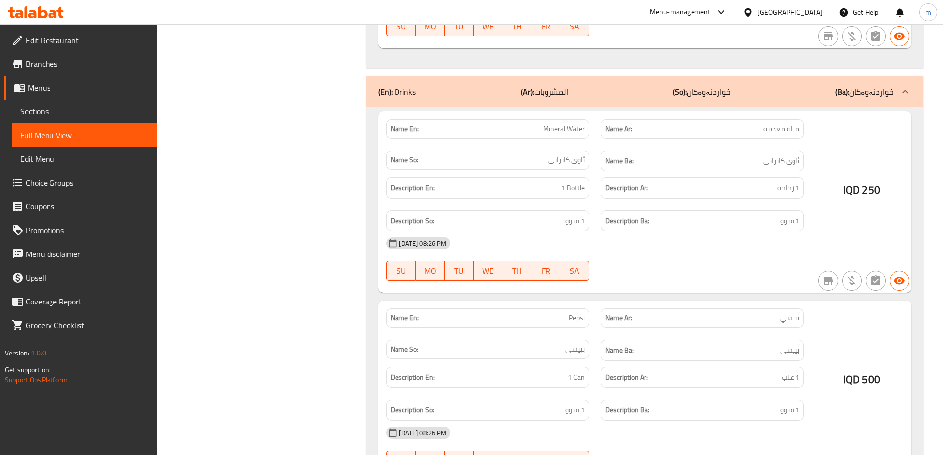
scroll to position [3925, 0]
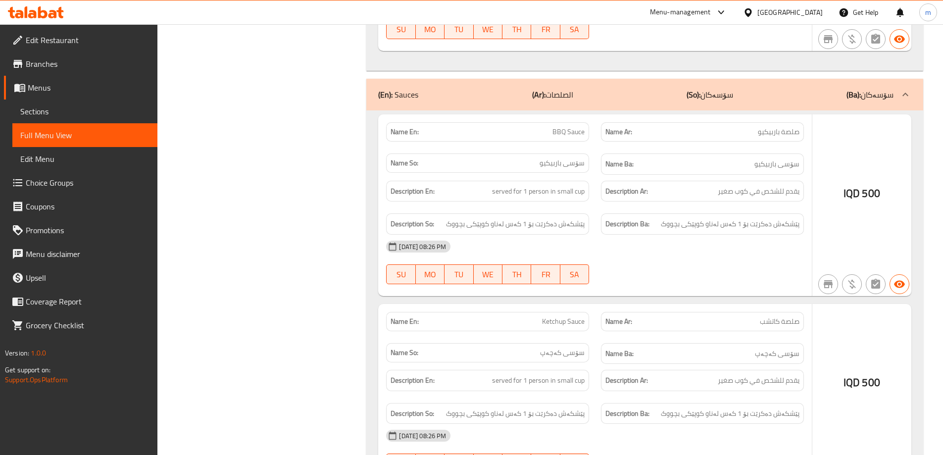
scroll to position [3104, 0]
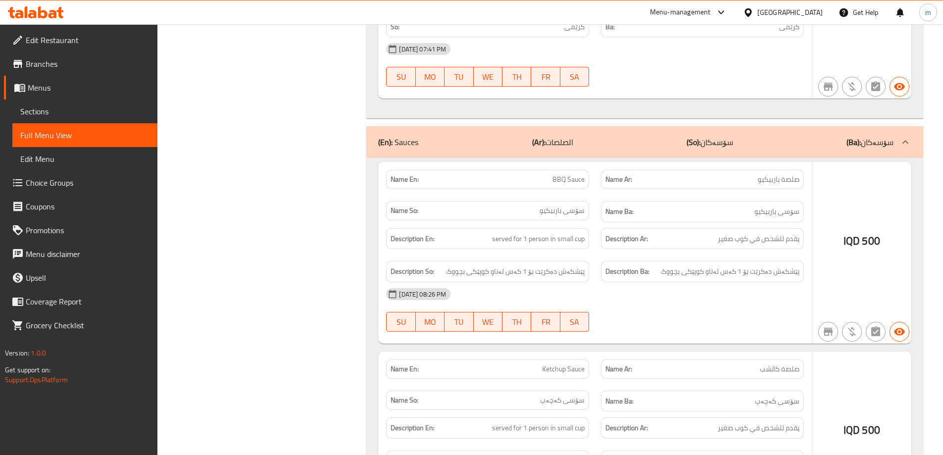
drag, startPoint x: 690, startPoint y: 137, endPoint x: 690, endPoint y: 128, distance: 9.4
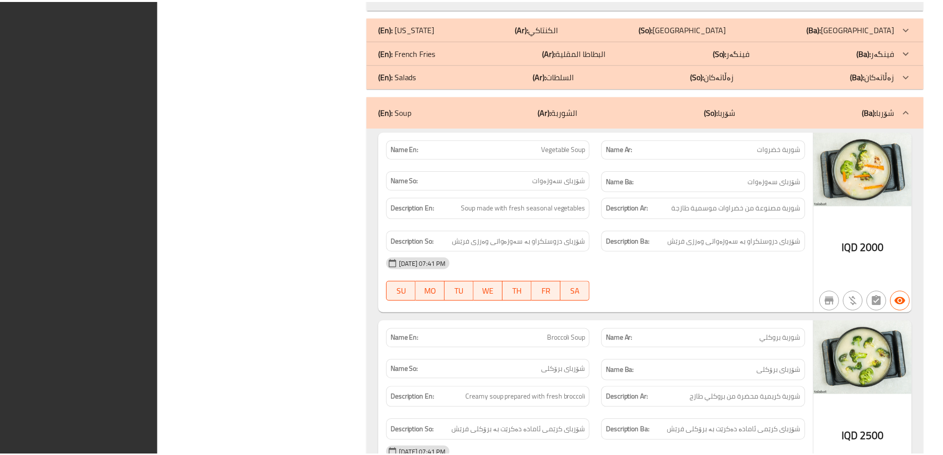
scroll to position [2818, 0]
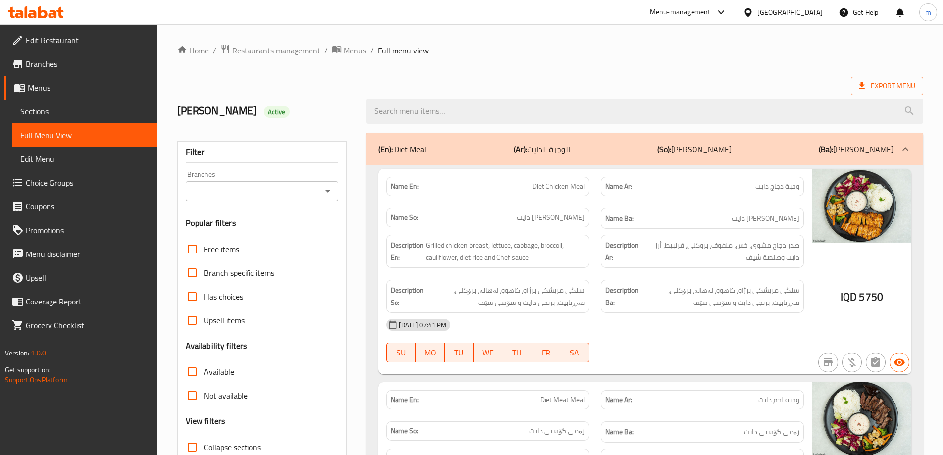
click at [15, 13] on icon at bounding box center [36, 12] width 56 height 12
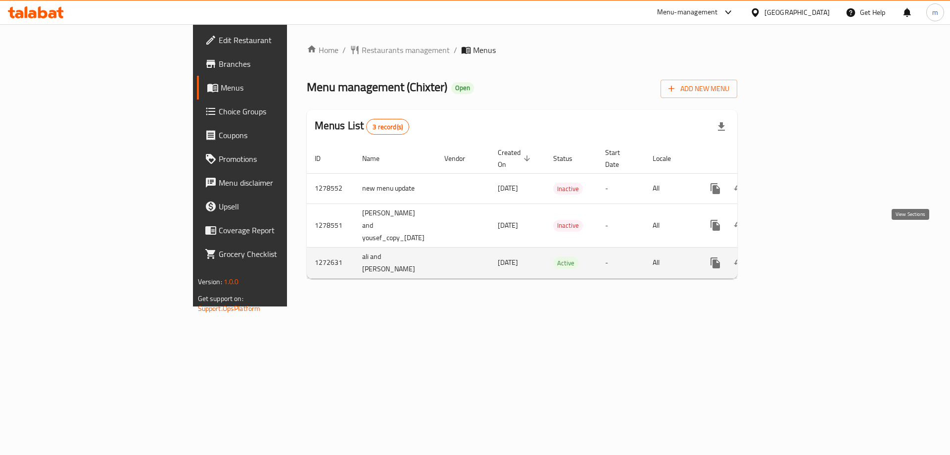
click at [793, 257] on icon "enhanced table" at bounding box center [787, 263] width 12 height 12
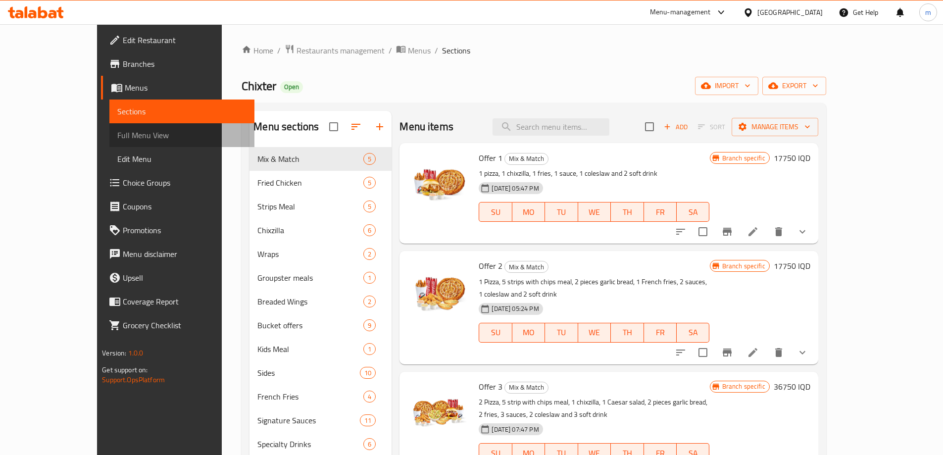
click at [117, 140] on span "Full Menu View" at bounding box center [181, 135] width 129 height 12
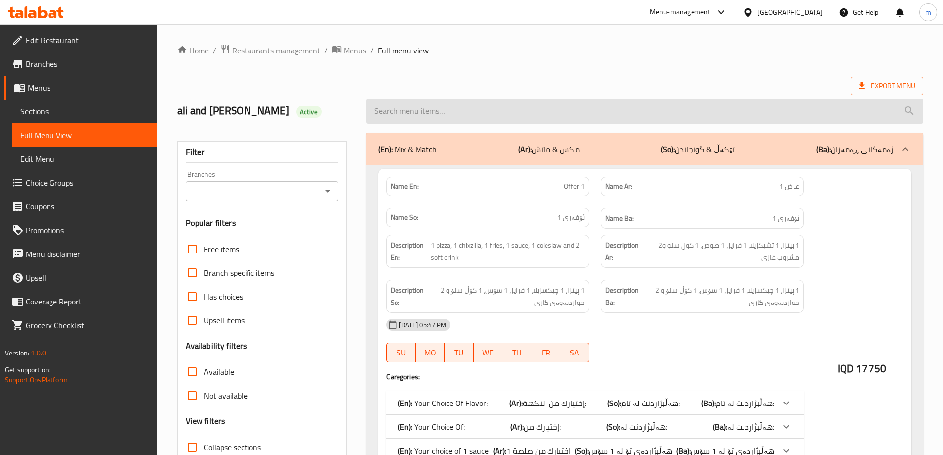
click at [494, 121] on input "search" at bounding box center [644, 110] width 557 height 25
paste input "751906"
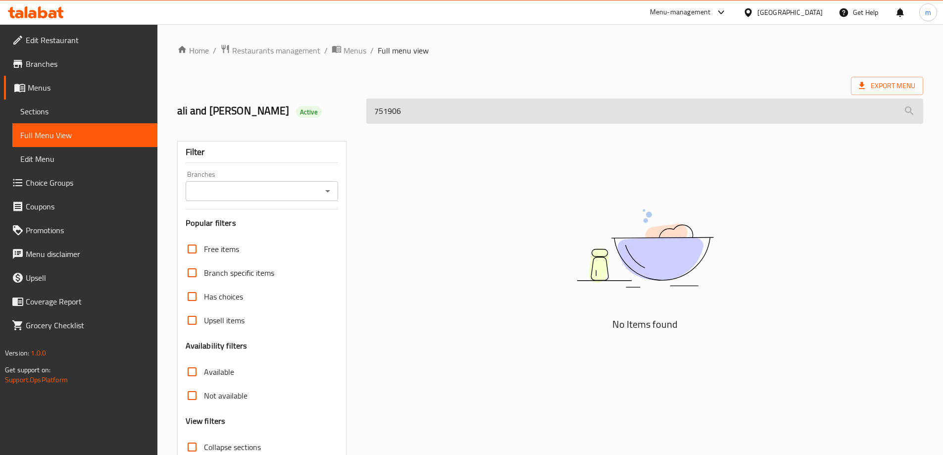
click at [416, 116] on input "751906" at bounding box center [644, 110] width 557 height 25
click at [416, 115] on input "751906" at bounding box center [644, 110] width 557 height 25
paste input "Offer 3"
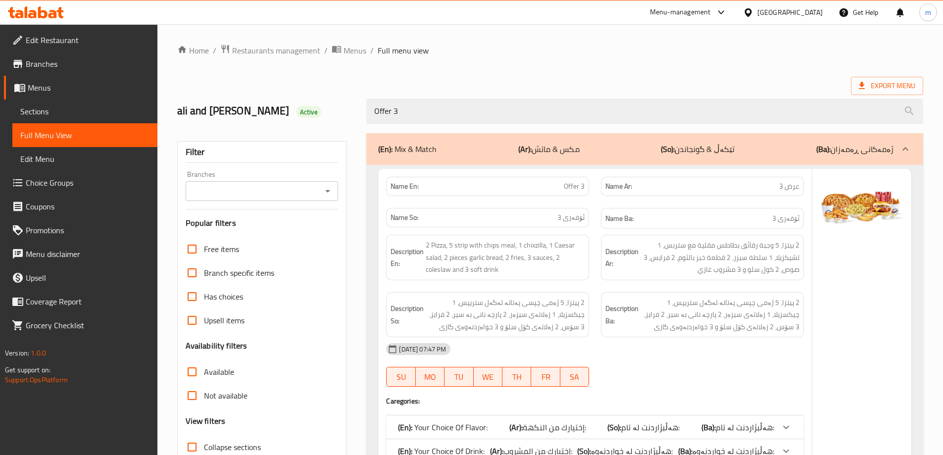
click at [328, 187] on icon "Open" at bounding box center [328, 191] width 12 height 12
type input "Offer 3"
click at [235, 238] on span "Chixter, Empire" at bounding box center [217, 234] width 50 height 12
type input "Chixter, Empire"
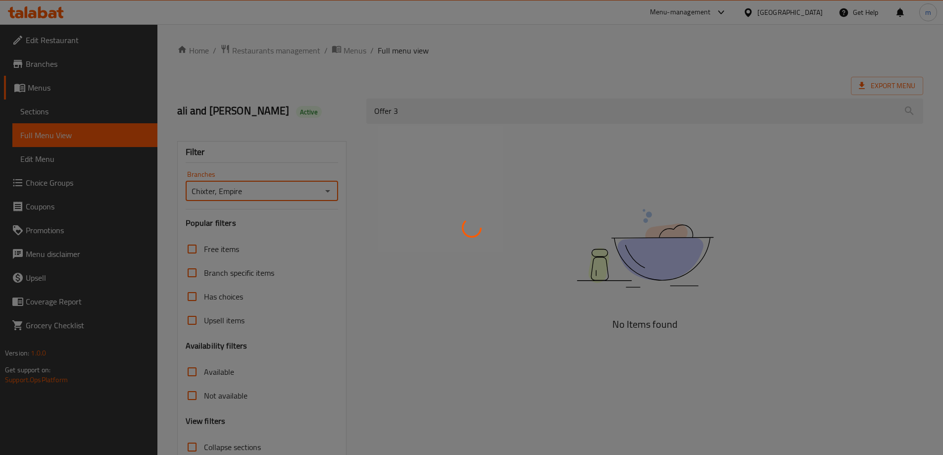
click at [280, 150] on div at bounding box center [471, 227] width 943 height 455
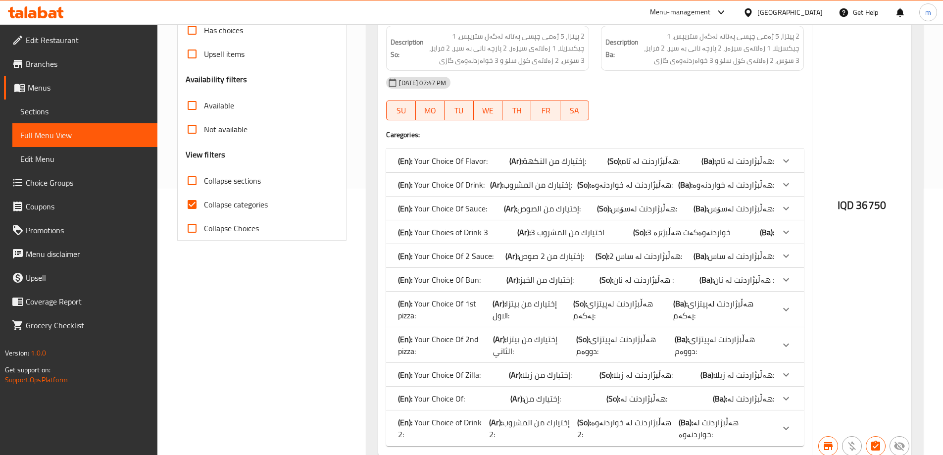
scroll to position [285, 0]
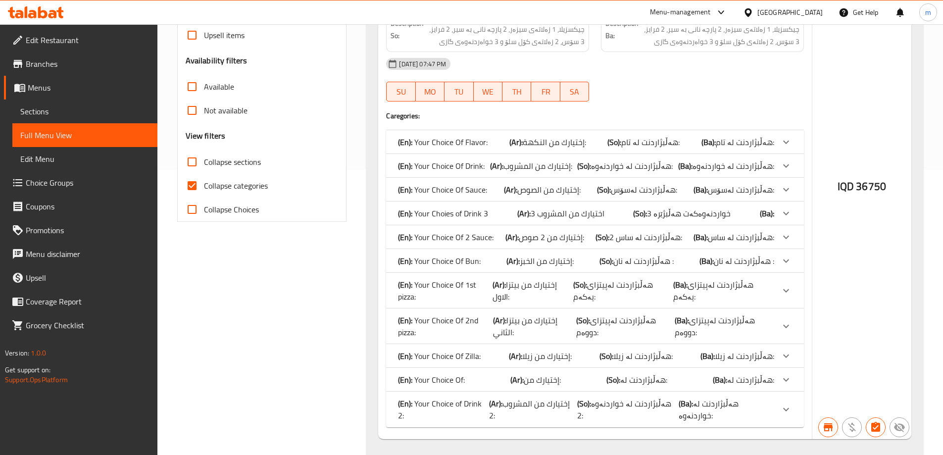
click at [523, 149] on span "إختيارك من المشروب 2:" at bounding box center [554, 142] width 63 height 15
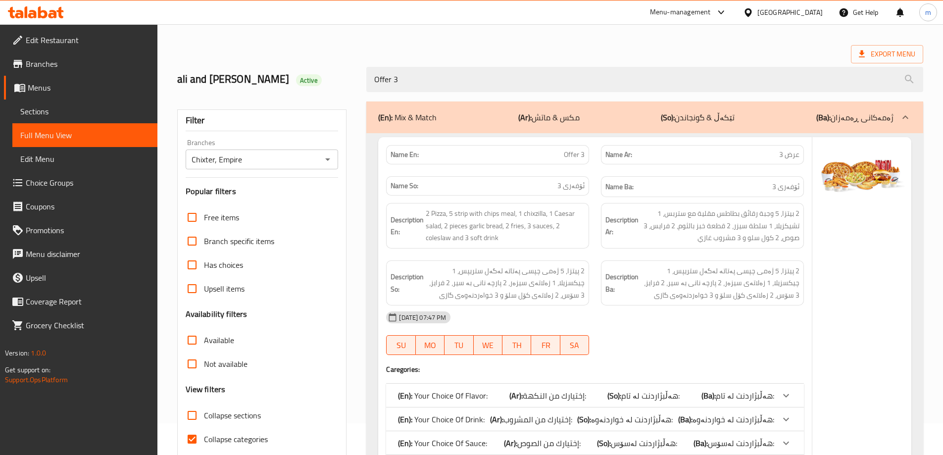
scroll to position [0, 0]
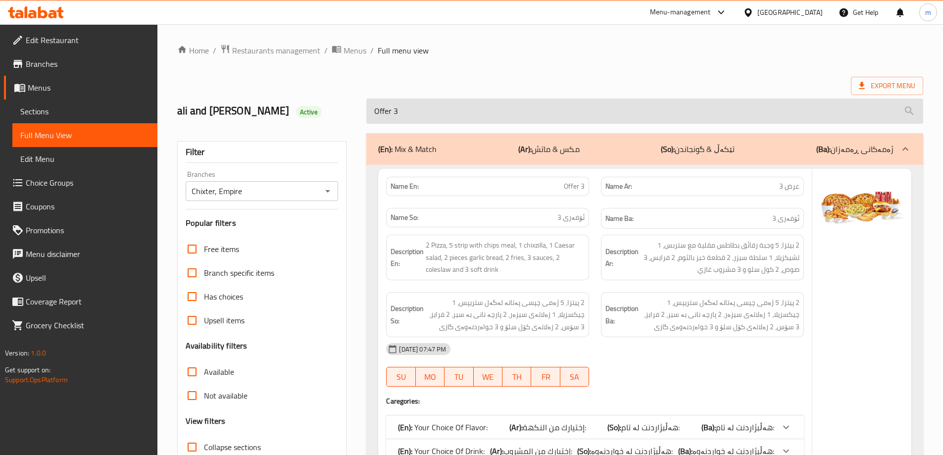
drag, startPoint x: 557, startPoint y: 108, endPoint x: 379, endPoint y: 99, distance: 178.9
click at [388, 97] on div "Offer 3" at bounding box center [644, 111] width 569 height 37
click at [385, 114] on input "Offer 3" at bounding box center [644, 110] width 557 height 25
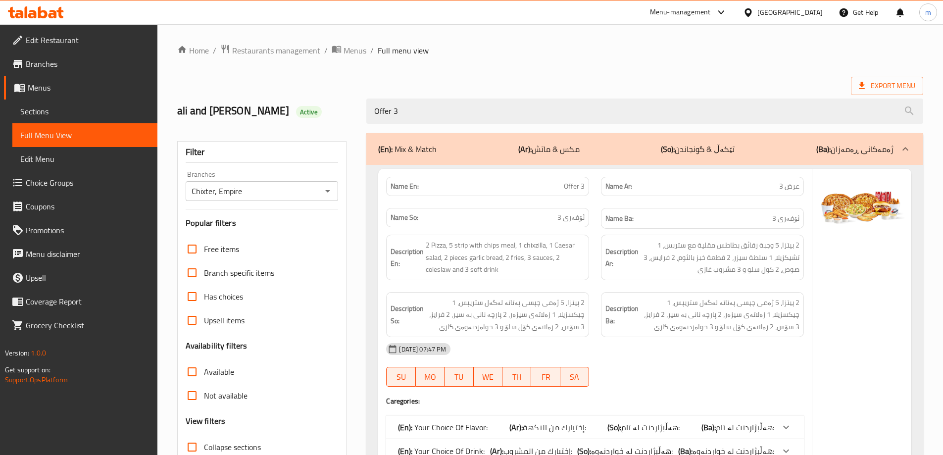
paste input "4"
type input "Offer 4"
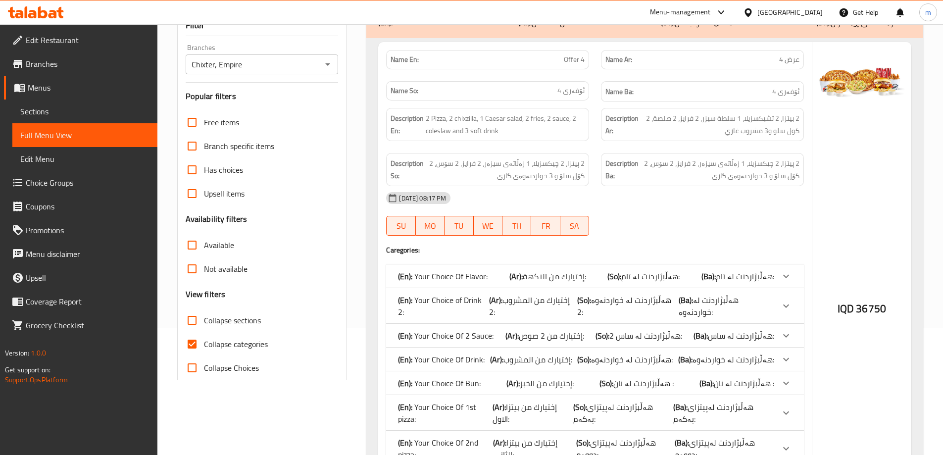
scroll to position [213, 0]
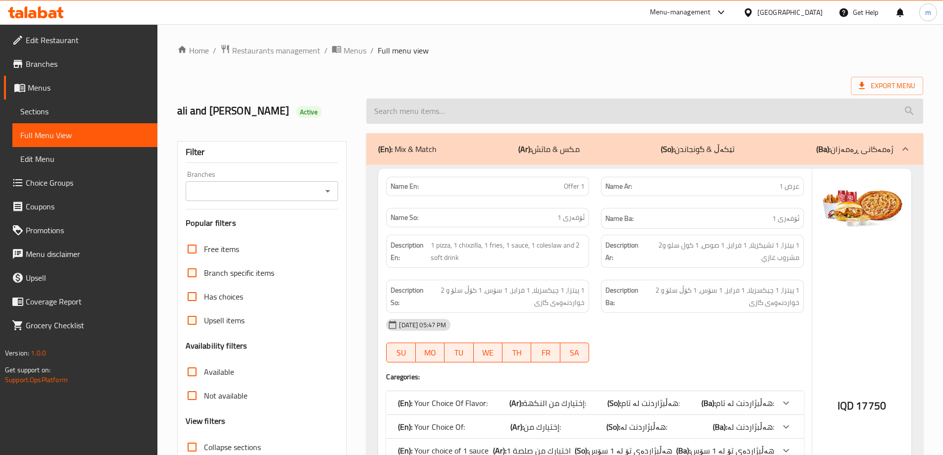
click at [389, 123] on div at bounding box center [644, 111] width 569 height 37
click at [388, 115] on input "search" at bounding box center [644, 110] width 557 height 25
click at [386, 113] on input "search" at bounding box center [644, 110] width 557 height 25
click at [393, 109] on input "search" at bounding box center [644, 110] width 557 height 25
paste input "Offer 4"
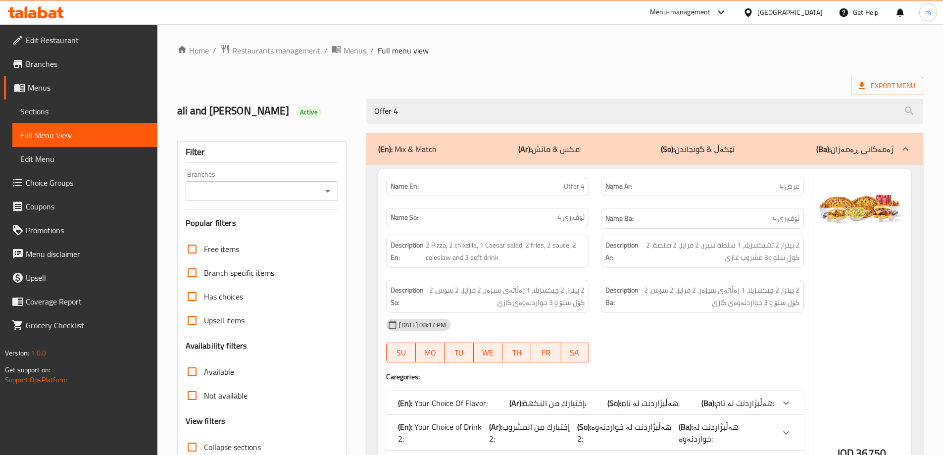
type input "Offer 4"
click at [308, 197] on input "Branches" at bounding box center [254, 191] width 131 height 14
click at [241, 232] on span "Chixter, Empire" at bounding box center [217, 234] width 50 height 12
type input "Chixter, Empire"
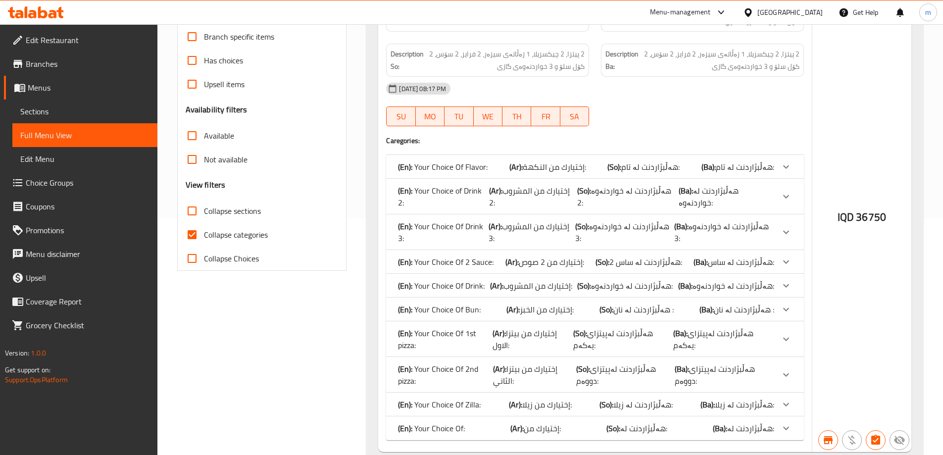
scroll to position [237, 0]
click at [523, 173] on span "إختيارك من المشروب 3:" at bounding box center [554, 165] width 63 height 15
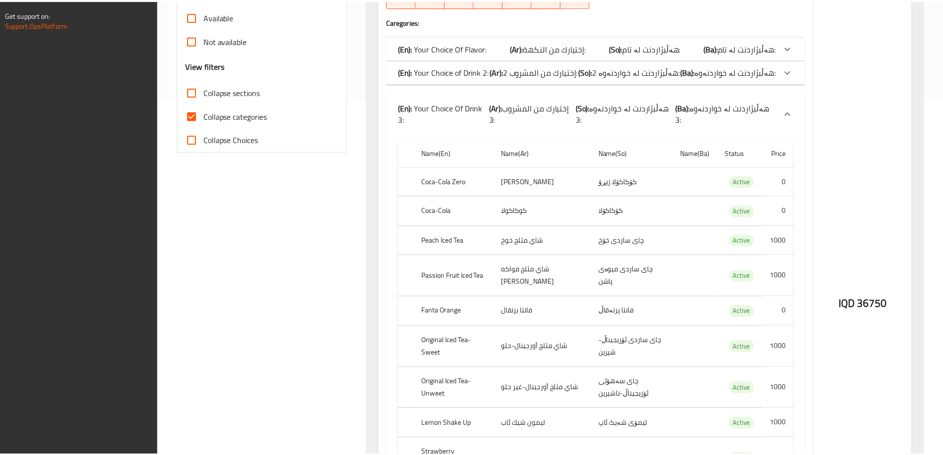
scroll to position [623, 0]
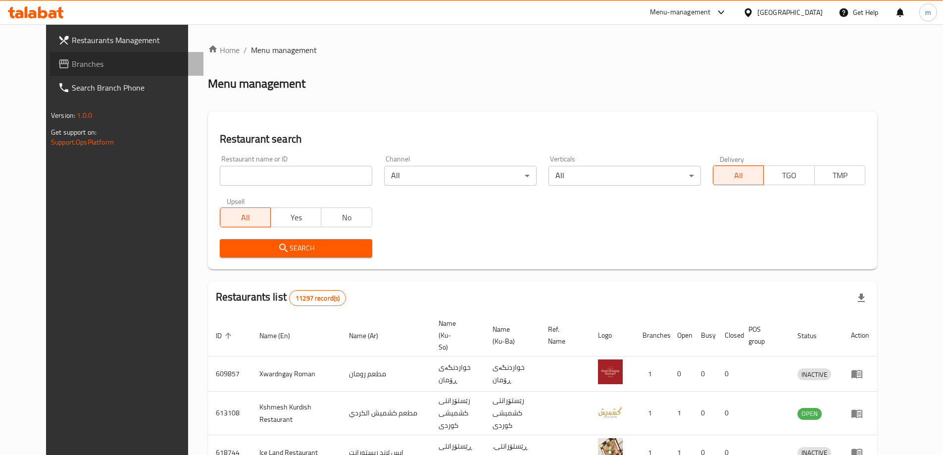
click at [72, 68] on span "Branches" at bounding box center [134, 64] width 124 height 12
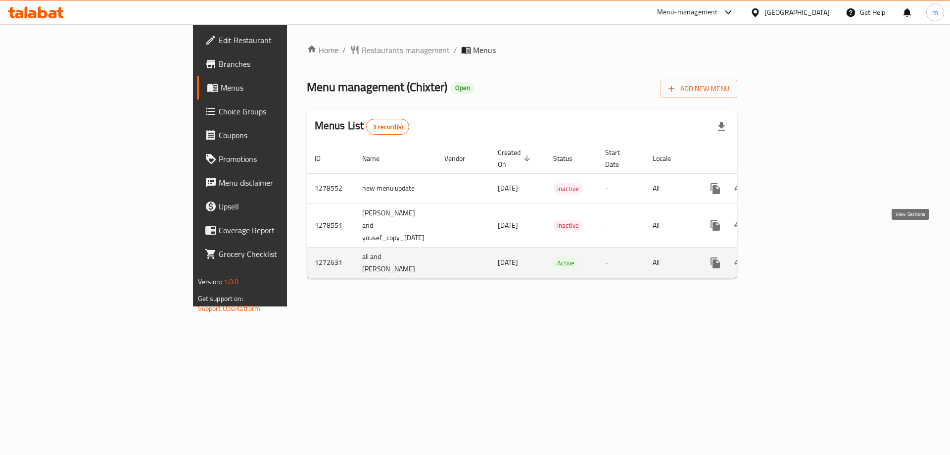
click at [793, 257] on icon "enhanced table" at bounding box center [787, 263] width 12 height 12
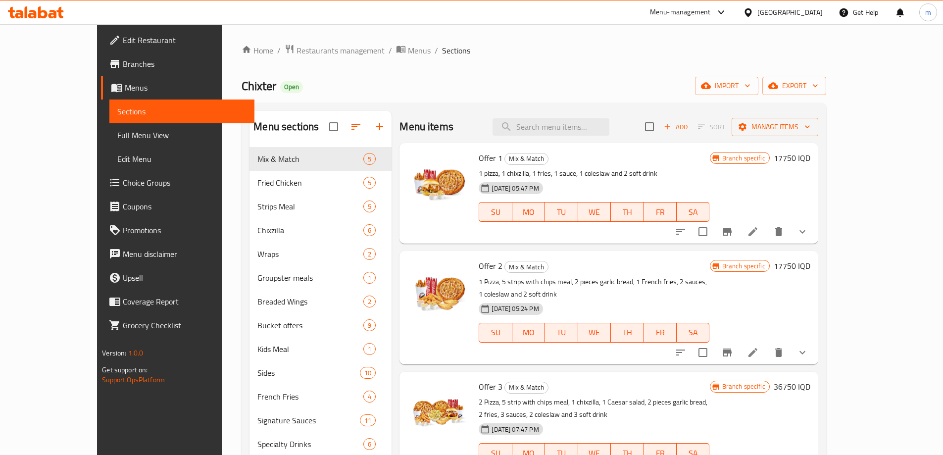
click at [117, 130] on span "Full Menu View" at bounding box center [181, 135] width 129 height 12
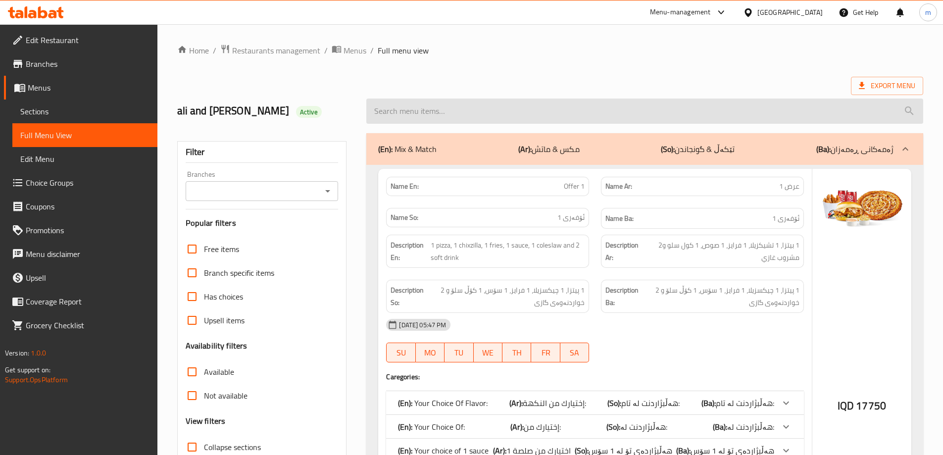
click at [458, 111] on input "search" at bounding box center [644, 110] width 557 height 25
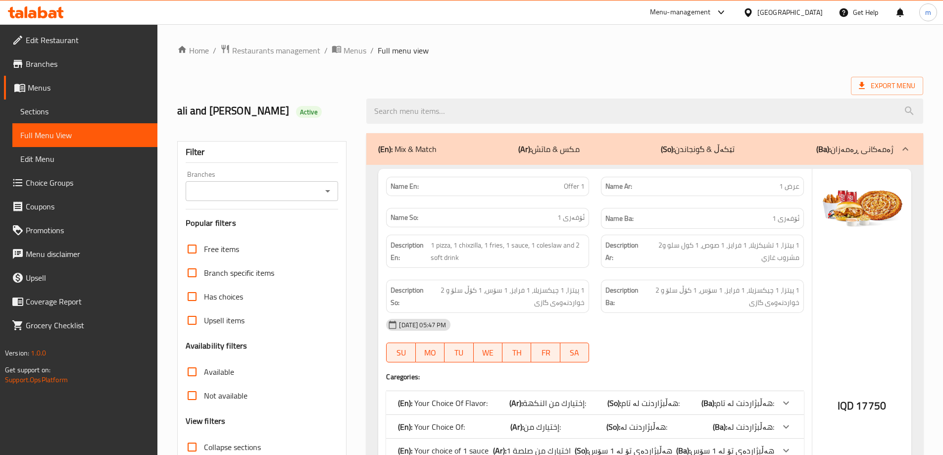
paste input "Offer 2"
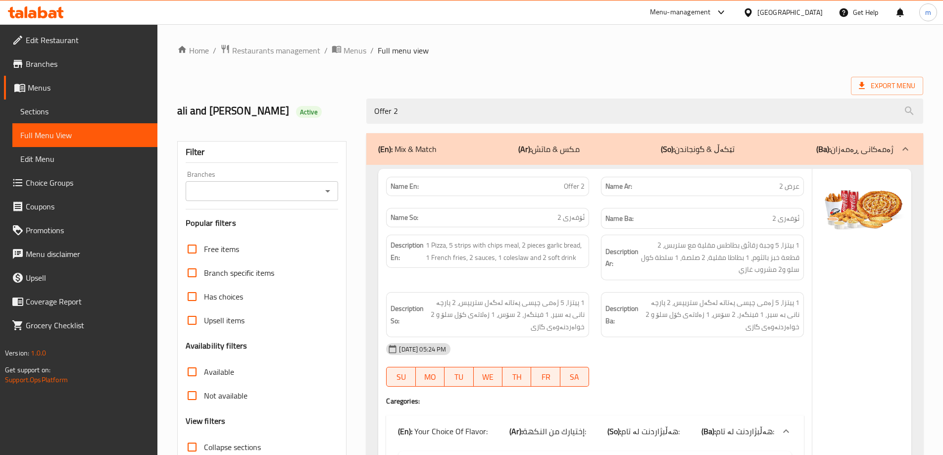
click at [326, 193] on icon "Open" at bounding box center [328, 191] width 12 height 12
type input "Offer 2"
click at [272, 227] on li "Chixter, Empire" at bounding box center [261, 234] width 153 height 18
type input "Chixter, Empire"
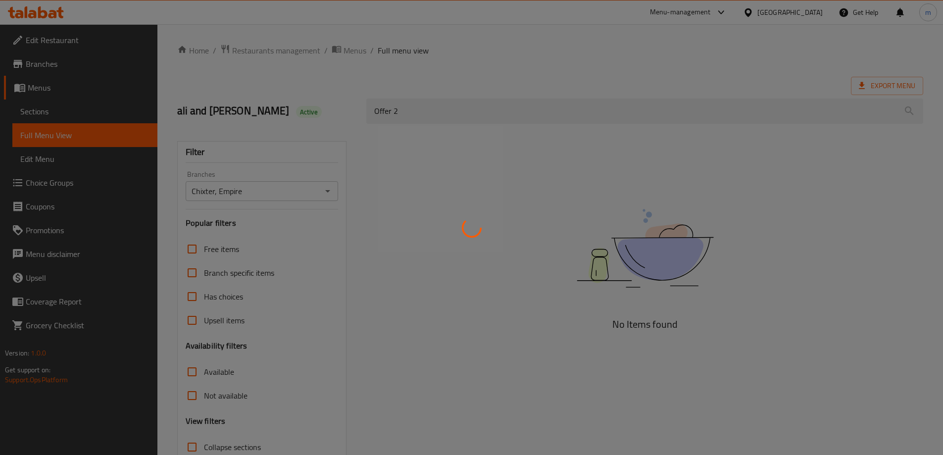
click at [440, 58] on div at bounding box center [471, 227] width 943 height 455
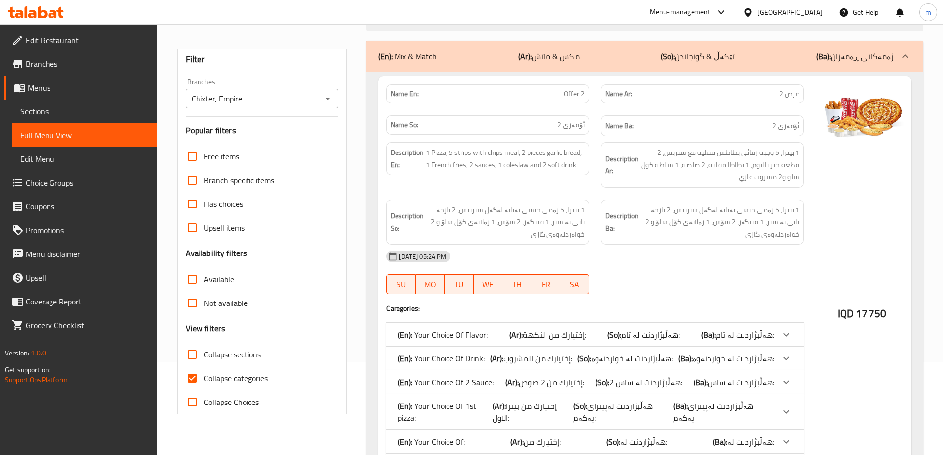
scroll to position [154, 0]
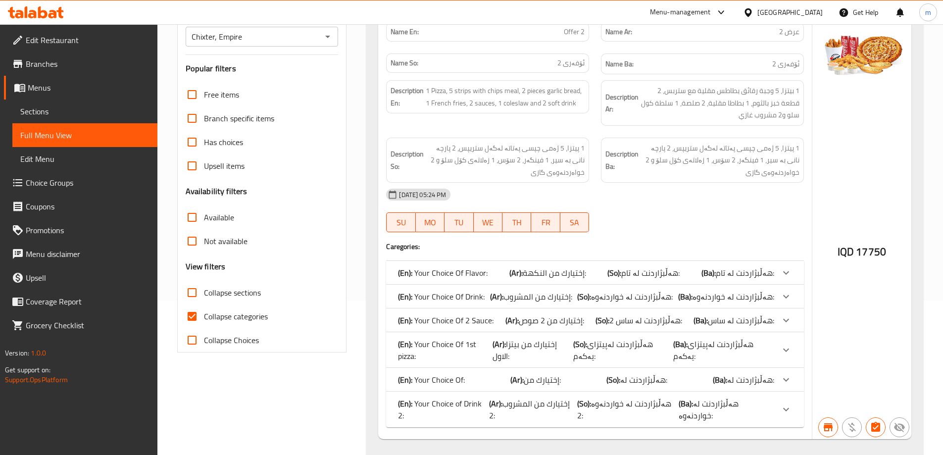
click at [219, 310] on span "Collapse categories" at bounding box center [236, 316] width 64 height 12
click at [204, 309] on input "Collapse categories" at bounding box center [192, 316] width 24 height 24
checkbox input "false"
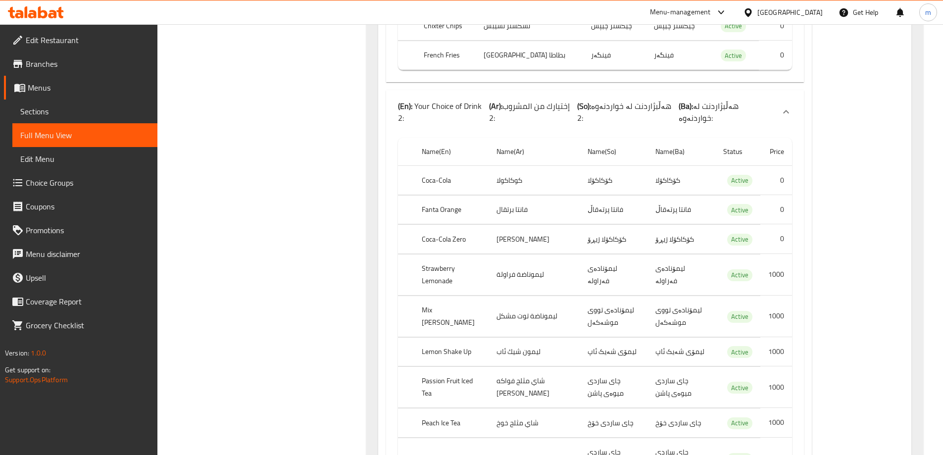
scroll to position [1876, 0]
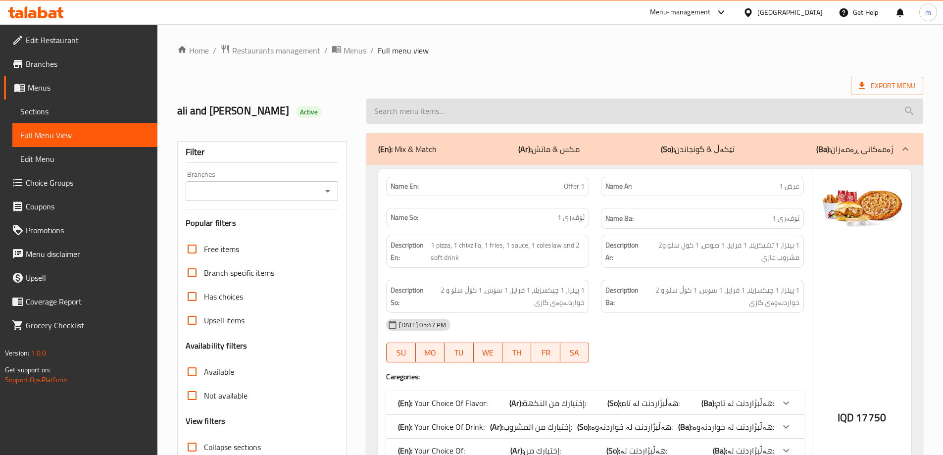
click at [479, 102] on input "search" at bounding box center [644, 110] width 557 height 25
paste input "Offer 1"
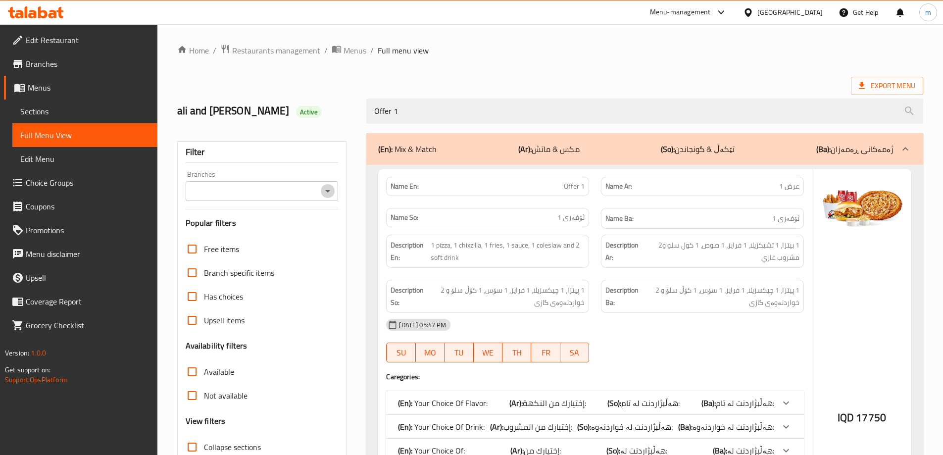
click at [327, 194] on icon "Open" at bounding box center [328, 191] width 12 height 12
type input "Offer 1"
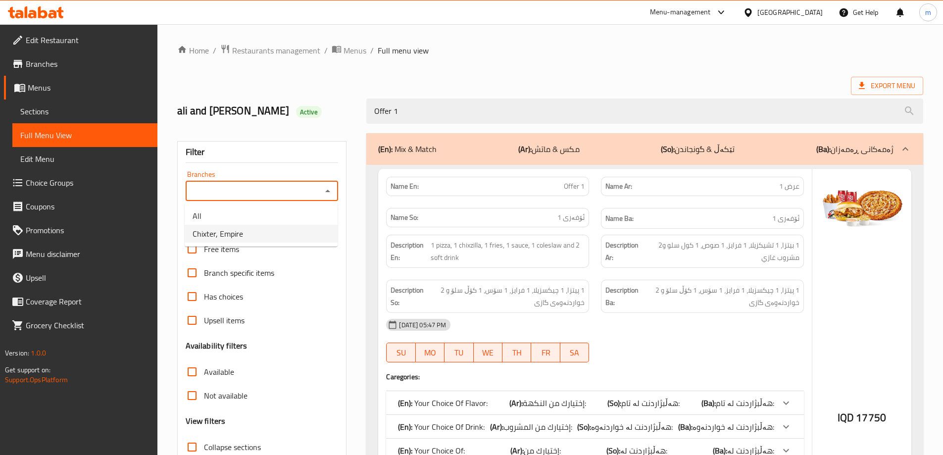
click at [268, 240] on li "Chixter, Empire" at bounding box center [261, 234] width 153 height 18
type input "Chixter, Empire"
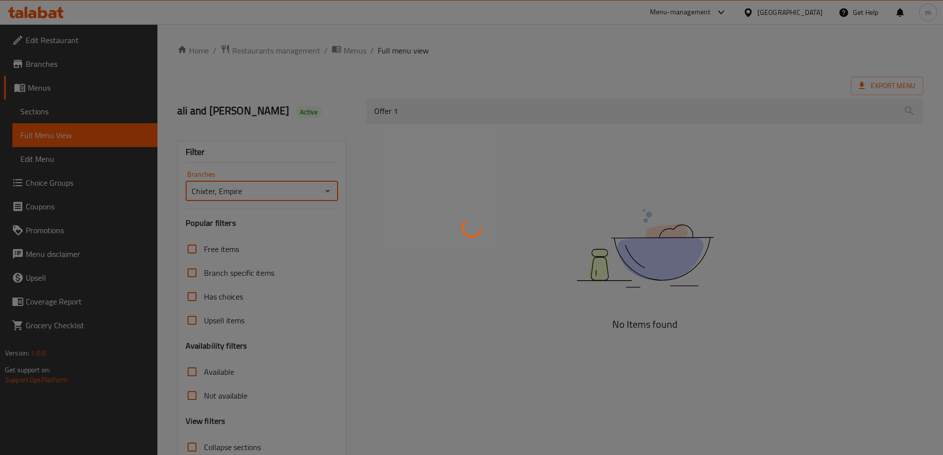
click at [261, 111] on div at bounding box center [471, 227] width 943 height 455
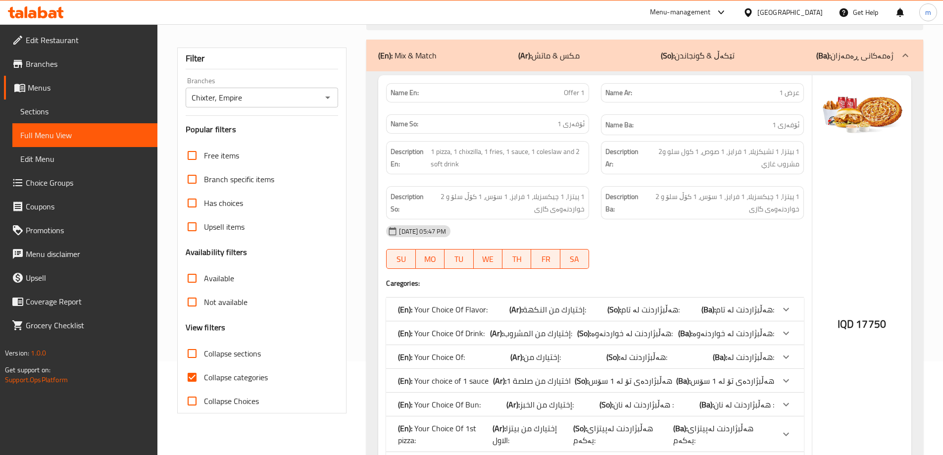
scroll to position [115, 0]
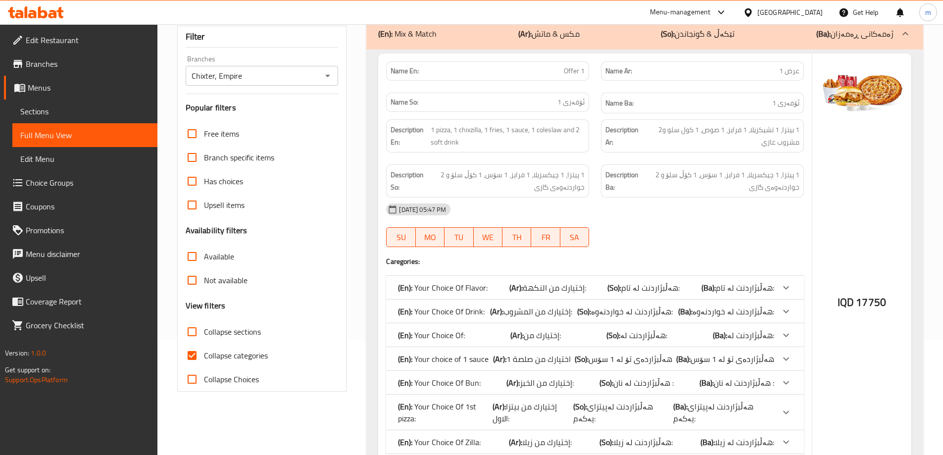
click at [246, 352] on span "Collapse categories" at bounding box center [236, 355] width 64 height 12
click at [204, 352] on input "Collapse categories" at bounding box center [192, 355] width 24 height 24
checkbox input "false"
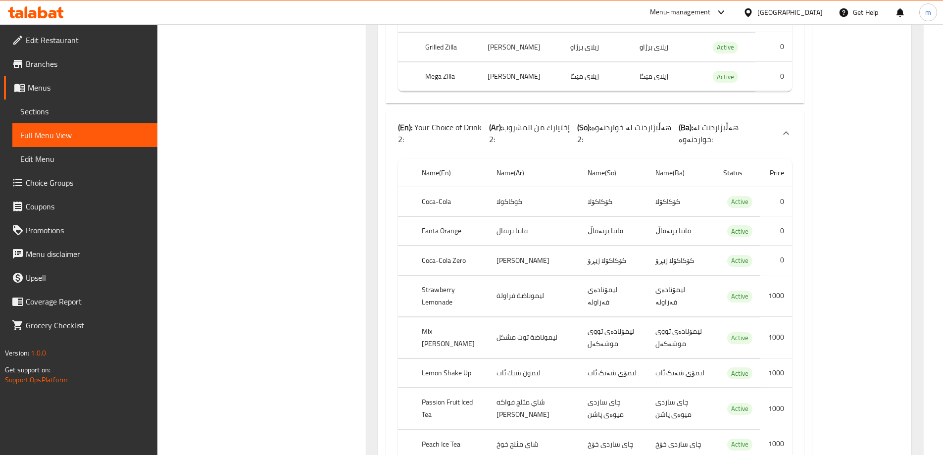
scroll to position [2353, 0]
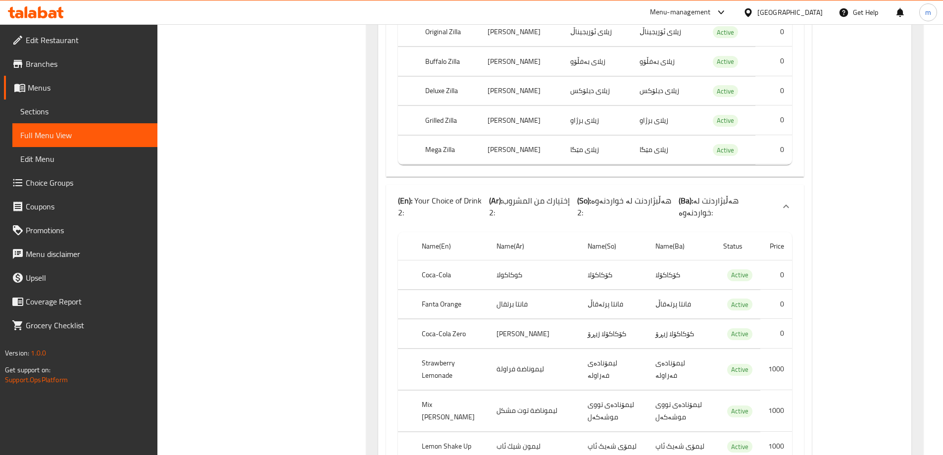
click at [25, 10] on icon at bounding box center [26, 11] width 3 height 11
